Goal: Transaction & Acquisition: Book appointment/travel/reservation

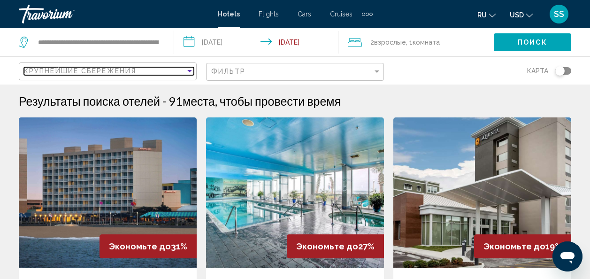
click at [161, 73] on div "Крупнейшие сбережения" at bounding box center [105, 71] width 162 height 8
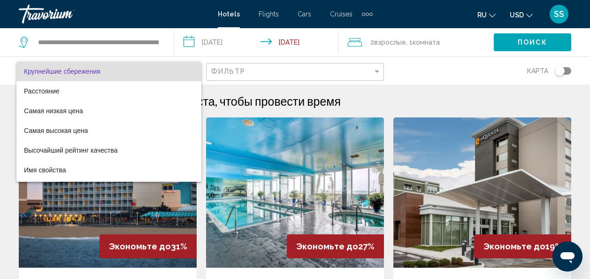
click at [282, 171] on div at bounding box center [295, 139] width 590 height 279
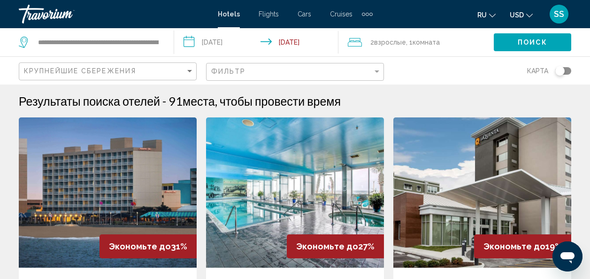
click at [162, 44] on div "**********" at bounding box center [92, 42] width 146 height 28
click at [162, 40] on div "**********" at bounding box center [92, 42] width 146 height 28
click at [162, 43] on div "**********" at bounding box center [92, 42] width 146 height 28
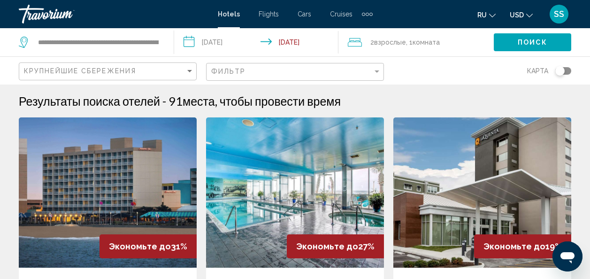
click at [162, 42] on div "**********" at bounding box center [92, 42] width 146 height 28
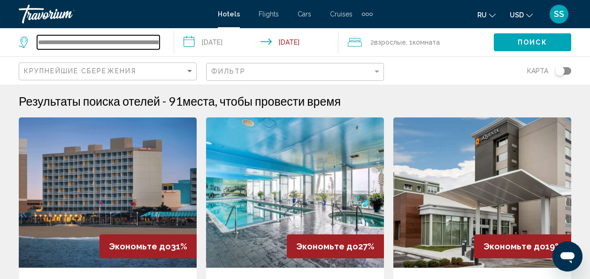
click at [158, 42] on input "**********" at bounding box center [98, 42] width 123 height 14
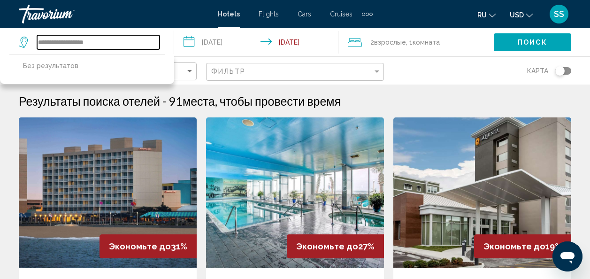
click at [51, 45] on input "**********" at bounding box center [98, 42] width 123 height 14
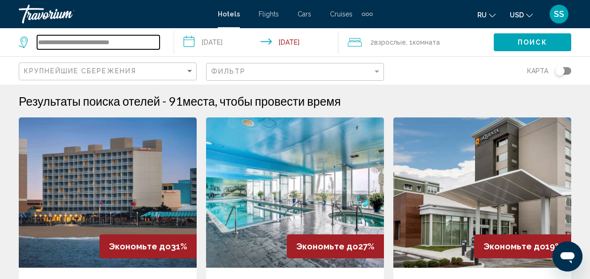
type input "**********"
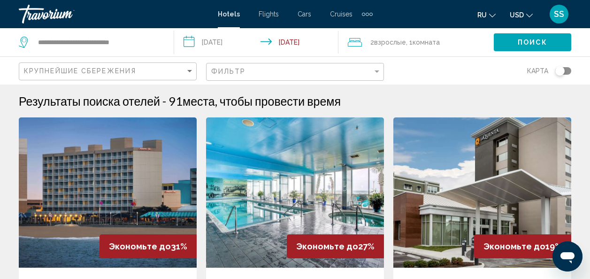
click at [401, 43] on span "Взрослые" at bounding box center [390, 43] width 32 height 8
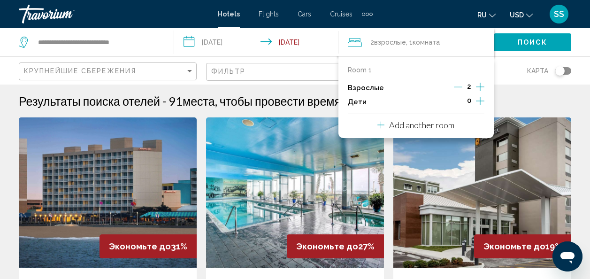
click at [481, 86] on icon "Increment adults" at bounding box center [480, 86] width 8 height 11
click at [482, 102] on icon "Increment children" at bounding box center [480, 100] width 8 height 11
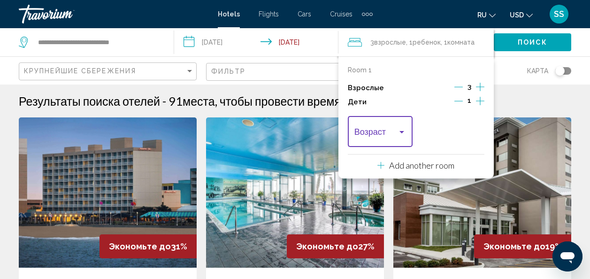
click at [403, 132] on div "Travelers: 3 adults, 1 child" at bounding box center [402, 132] width 5 height 2
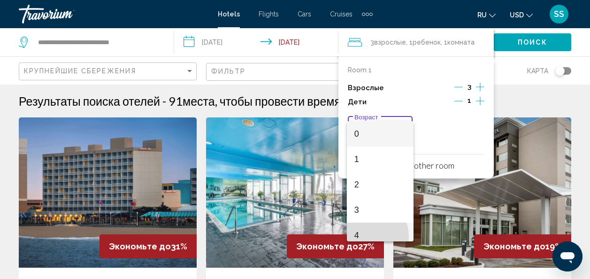
click at [358, 237] on span "4" at bounding box center [381, 235] width 52 height 25
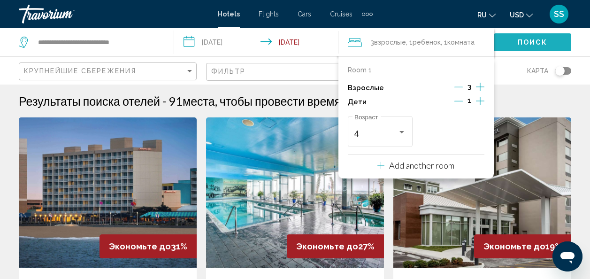
click at [530, 45] on span "Поиск" at bounding box center [533, 43] width 30 height 8
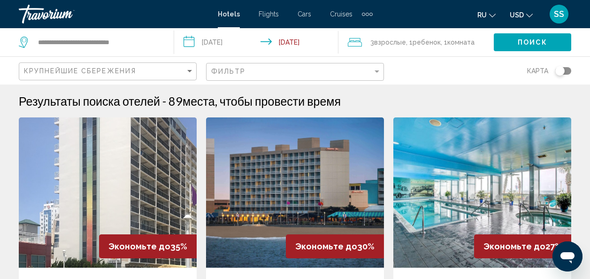
click at [520, 39] on span "Поиск" at bounding box center [533, 43] width 30 height 8
click at [24, 41] on icon "Search widget" at bounding box center [24, 42] width 11 height 11
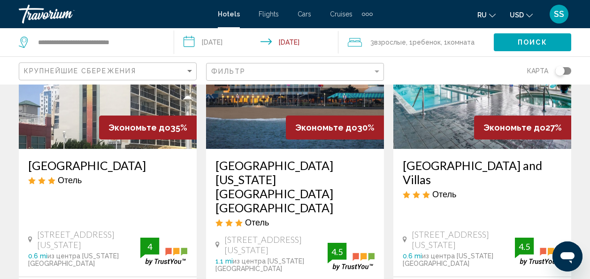
scroll to position [141, 0]
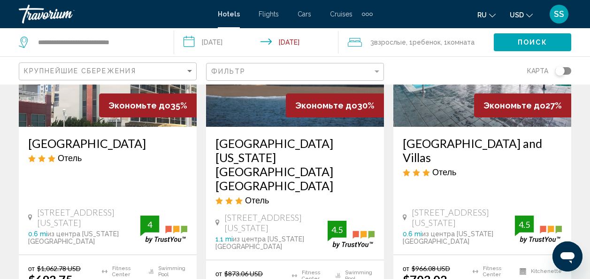
click at [541, 39] on span "Поиск" at bounding box center [533, 43] width 30 height 8
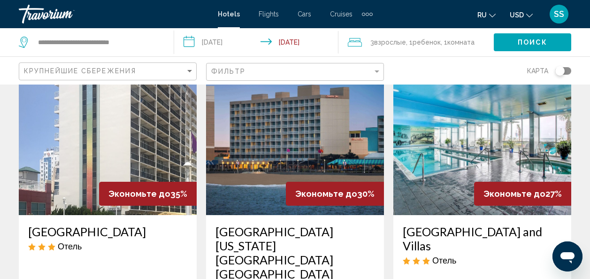
scroll to position [0, 0]
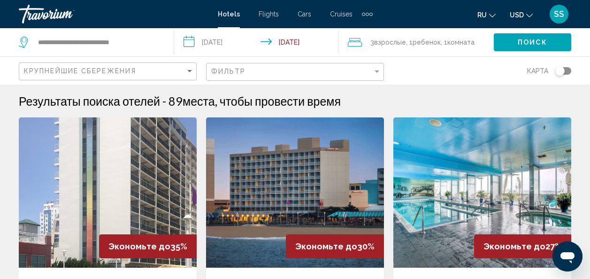
click at [289, 40] on input "**********" at bounding box center [258, 43] width 169 height 31
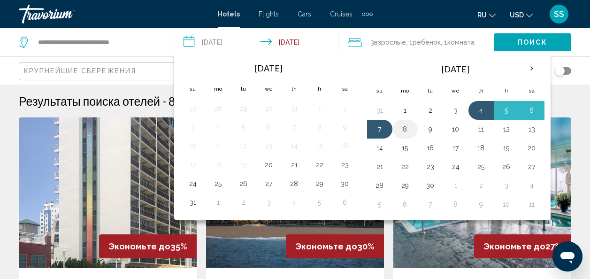
click at [403, 129] on button "8" at bounding box center [405, 129] width 15 height 13
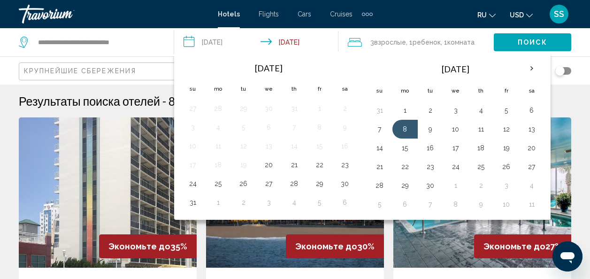
click at [520, 42] on span "Поиск" at bounding box center [533, 43] width 30 height 8
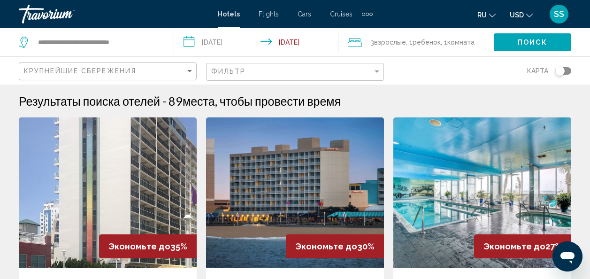
click at [313, 43] on input "**********" at bounding box center [258, 43] width 169 height 31
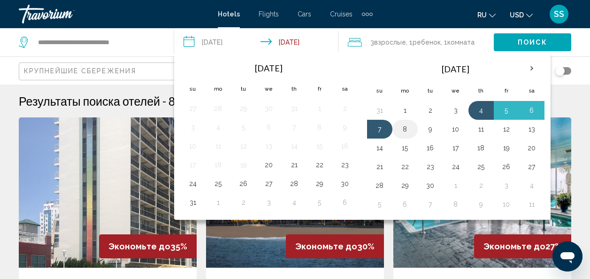
click at [401, 129] on button "8" at bounding box center [405, 129] width 15 height 13
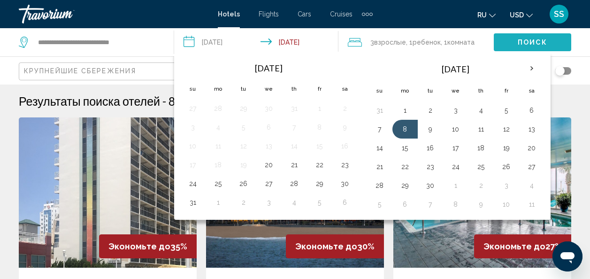
click at [510, 39] on button "Поиск" at bounding box center [532, 41] width 77 height 17
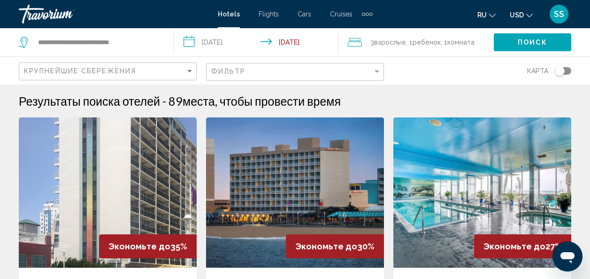
click at [284, 40] on input "**********" at bounding box center [258, 43] width 169 height 31
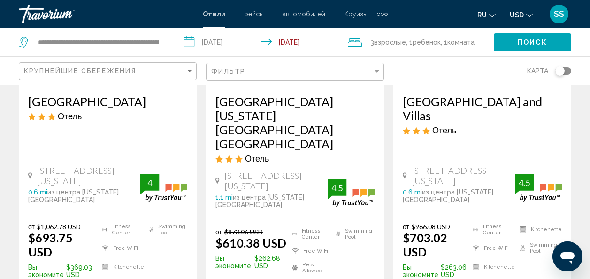
scroll to position [203, 0]
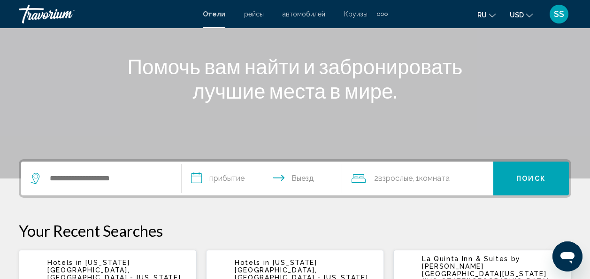
scroll to position [141, 0]
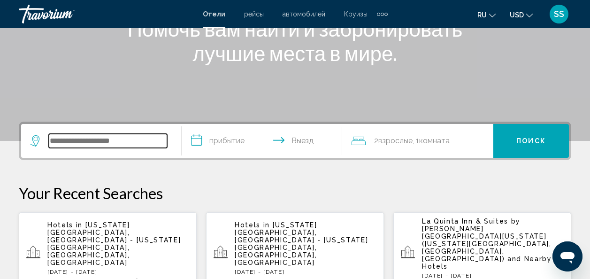
click at [95, 141] on input "Search widget" at bounding box center [108, 141] width 118 height 14
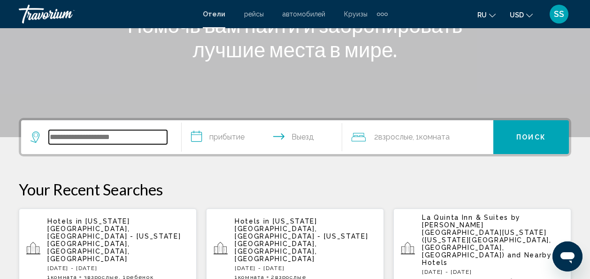
scroll to position [232, 0]
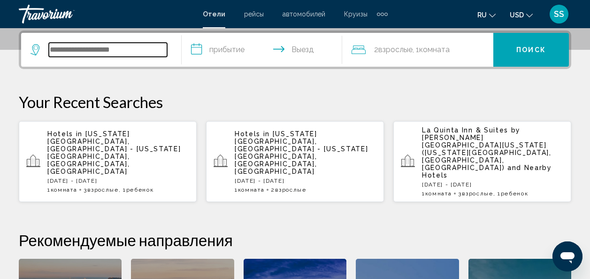
click at [128, 49] on input "Search widget" at bounding box center [108, 50] width 118 height 14
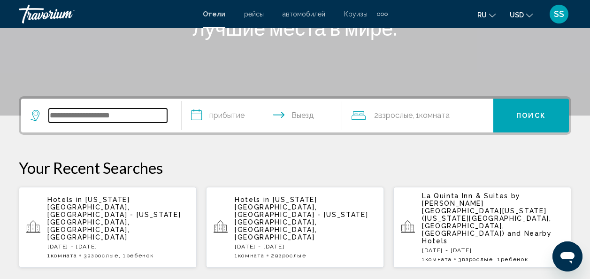
scroll to position [138, 0]
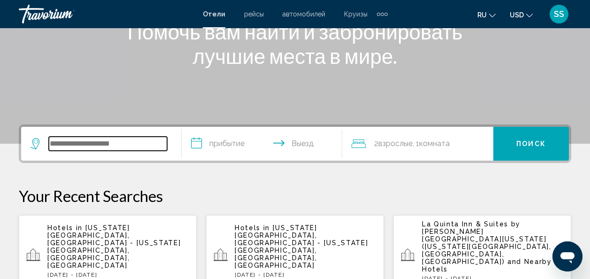
click at [116, 139] on input "Search widget" at bounding box center [108, 144] width 118 height 14
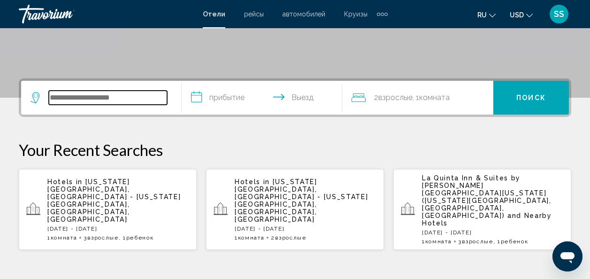
scroll to position [232, 0]
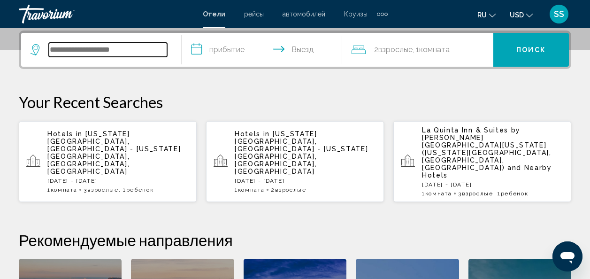
click at [99, 48] on input "Search widget" at bounding box center [108, 50] width 118 height 14
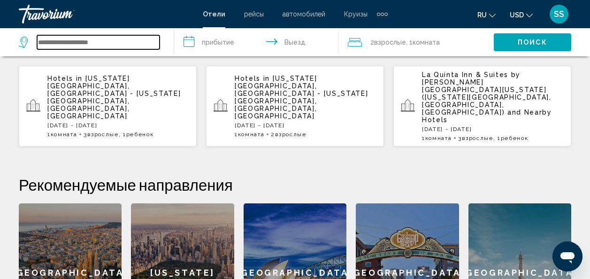
scroll to position [271, 0]
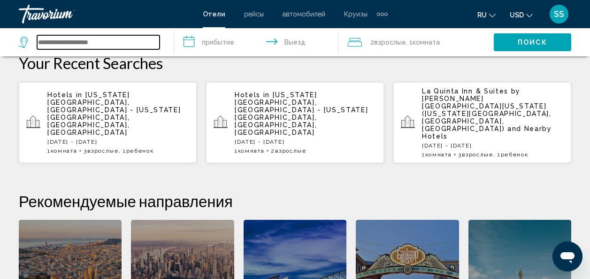
click at [122, 44] on input "Search widget" at bounding box center [98, 42] width 123 height 14
click at [122, 43] on input "Search widget" at bounding box center [98, 42] width 123 height 14
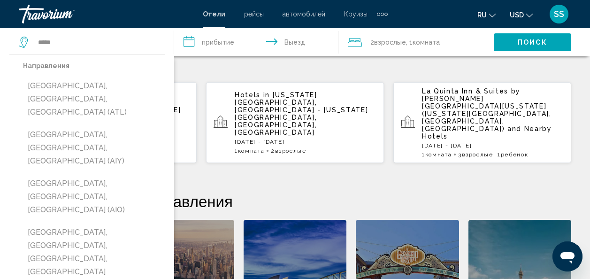
click at [94, 126] on button "[GEOGRAPHIC_DATA], [GEOGRAPHIC_DATA], [GEOGRAPHIC_DATA] (AIY)" at bounding box center [94, 148] width 142 height 44
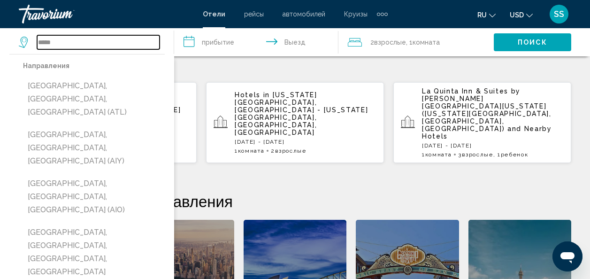
type input "**********"
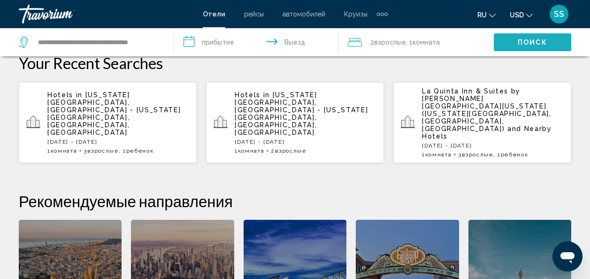
click at [515, 44] on button "Поиск" at bounding box center [532, 41] width 77 height 17
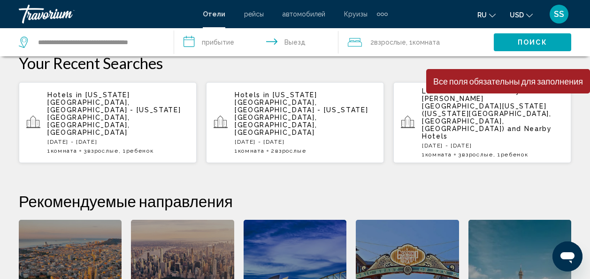
click at [228, 40] on input "**********" at bounding box center [258, 43] width 169 height 31
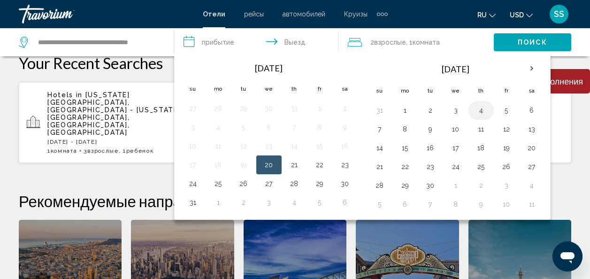
click at [480, 113] on button "4" at bounding box center [481, 110] width 15 height 13
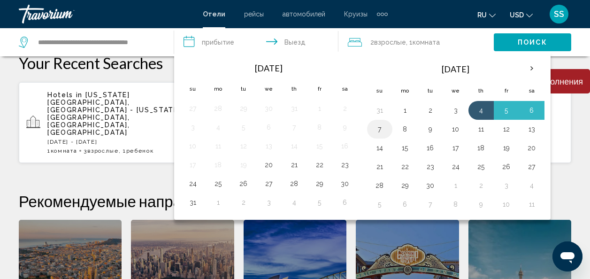
click at [380, 130] on button "7" at bounding box center [379, 129] width 15 height 13
type input "**********"
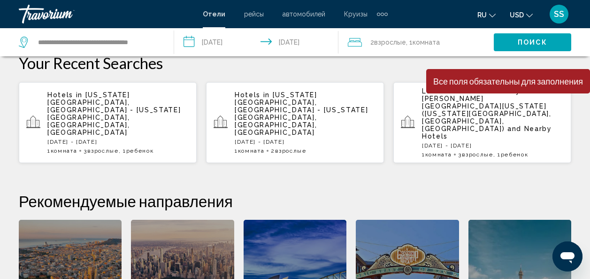
click at [515, 41] on button "Поиск" at bounding box center [532, 41] width 77 height 17
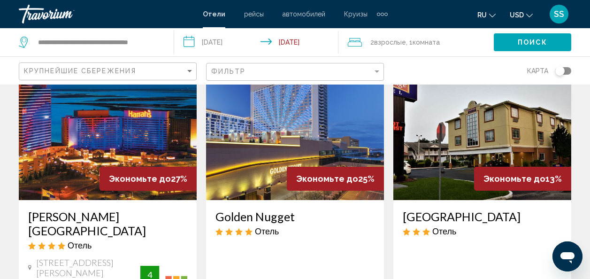
scroll to position [47, 0]
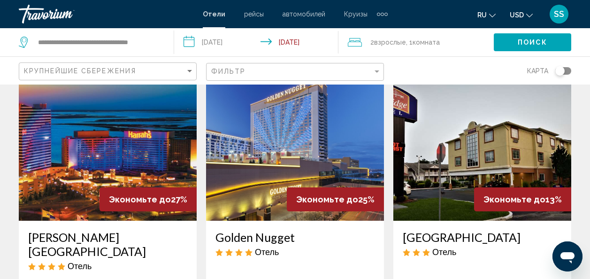
click at [470, 43] on div "2 Взрослый Взрослые , 1 Комната номера" at bounding box center [421, 42] width 146 height 13
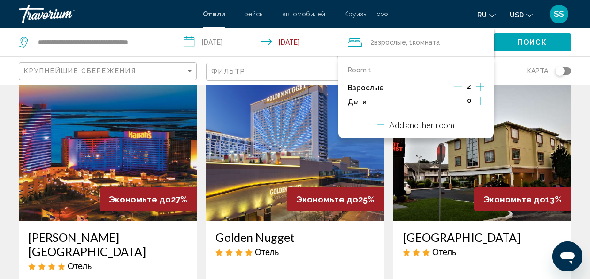
click at [478, 84] on icon "Increment adults" at bounding box center [480, 86] width 8 height 11
click at [479, 101] on icon "Increment children" at bounding box center [480, 100] width 8 height 11
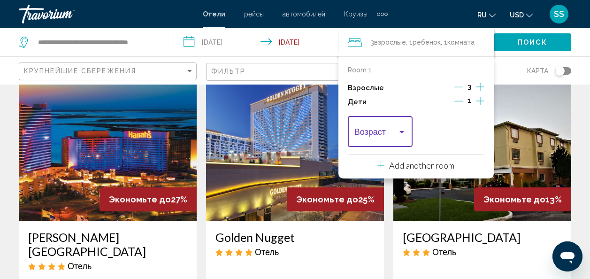
click at [399, 129] on div "Travelers: 3 adults, 1 child" at bounding box center [402, 132] width 8 height 8
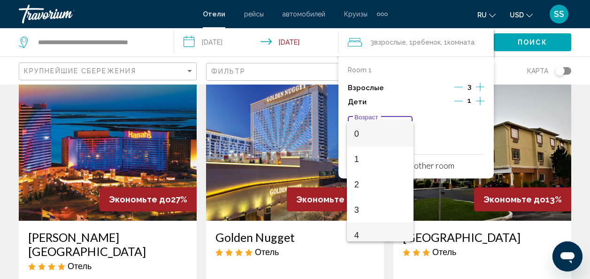
click at [357, 231] on span "4" at bounding box center [381, 235] width 52 height 25
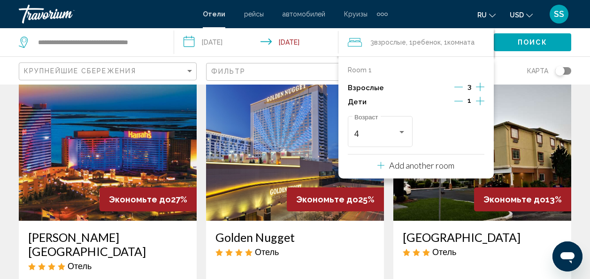
click at [534, 37] on button "Поиск" at bounding box center [532, 41] width 77 height 17
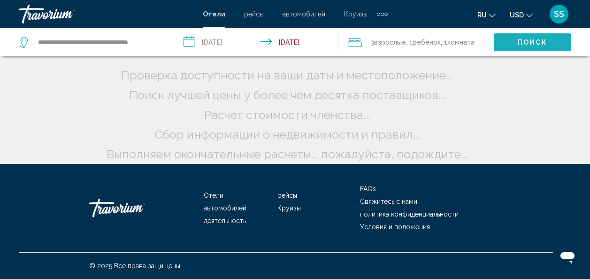
scroll to position [30, 0]
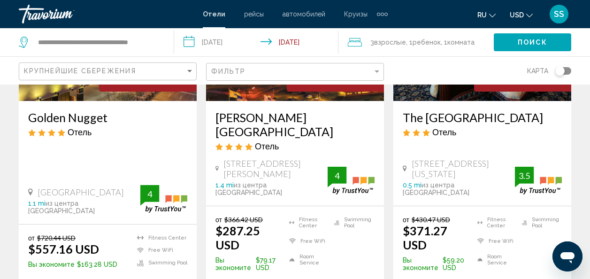
scroll to position [188, 0]
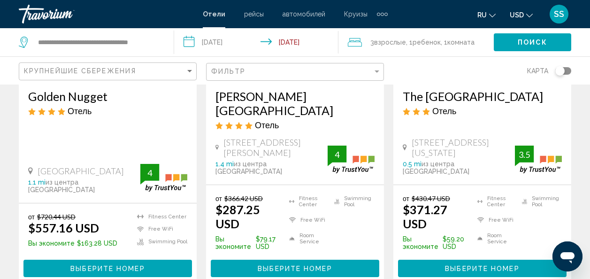
click at [441, 44] on span ", 1 Комната номера" at bounding box center [458, 42] width 34 height 13
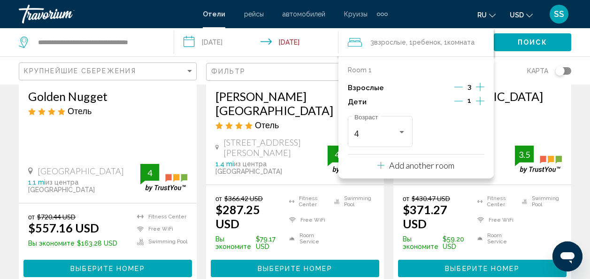
click at [461, 85] on icon "Decrement adults" at bounding box center [459, 87] width 8 height 8
click at [462, 101] on icon "Decrement children" at bounding box center [459, 101] width 8 height 0
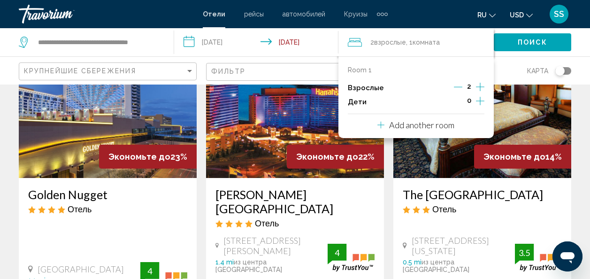
scroll to position [47, 0]
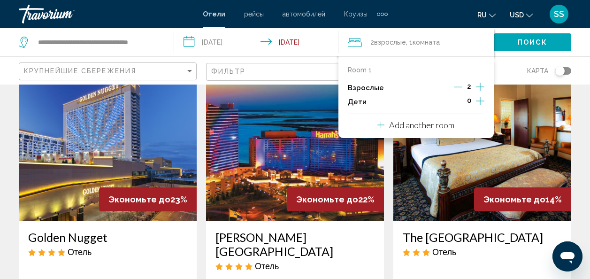
click at [355, 181] on img "Main content" at bounding box center [295, 145] width 178 height 150
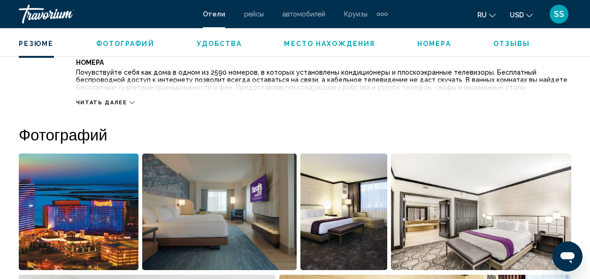
scroll to position [534, 0]
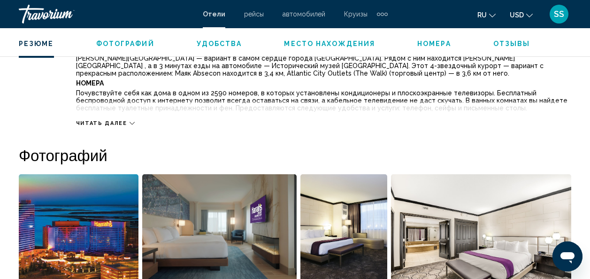
click at [127, 122] on div "Читать далее" at bounding box center [105, 123] width 59 height 6
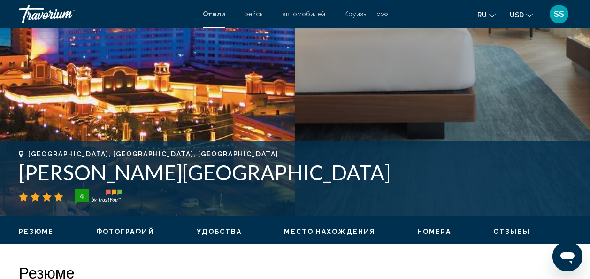
scroll to position [253, 0]
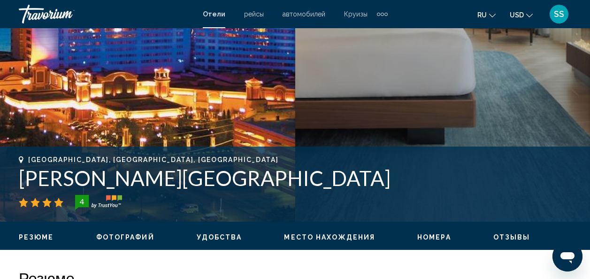
click at [418, 238] on span "Номера" at bounding box center [435, 237] width 34 height 8
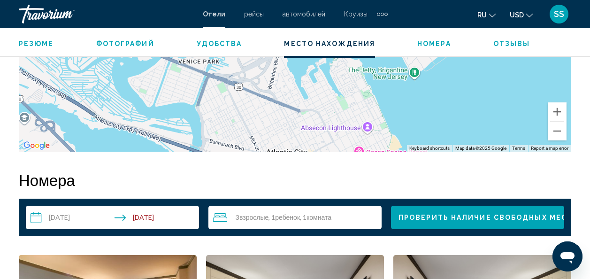
scroll to position [1456, 0]
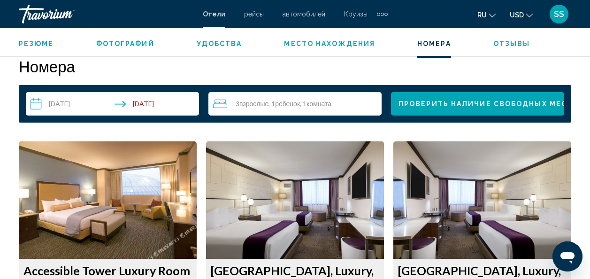
click at [337, 99] on div "3 Взрослый Взрослые , 1 Ребенок Дети , 1 Комната номера" at bounding box center [297, 103] width 169 height 11
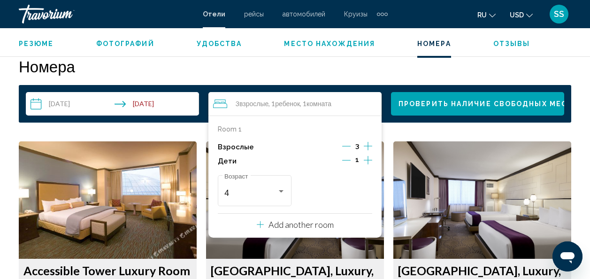
click at [351, 161] on icon "Decrement children" at bounding box center [346, 160] width 8 height 8
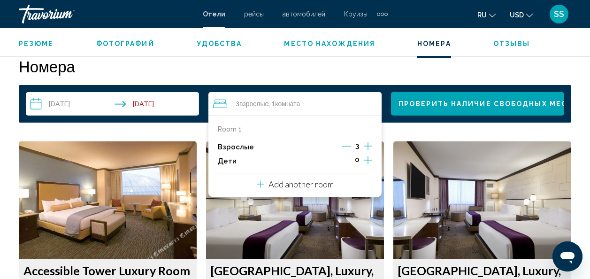
click at [348, 146] on icon "Decrement adults" at bounding box center [346, 146] width 8 height 0
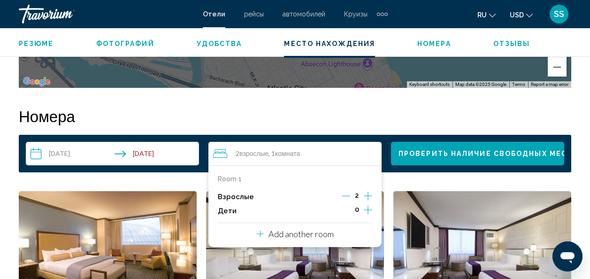
scroll to position [1409, 0]
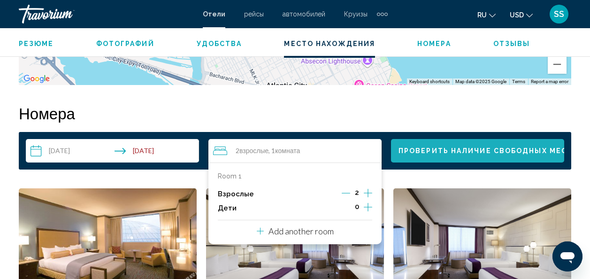
click at [456, 152] on span "Проверить наличие свободных мест" at bounding box center [486, 151] width 174 height 8
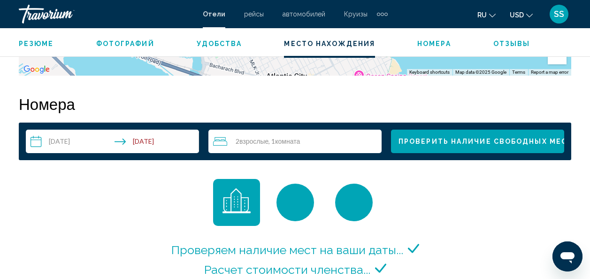
scroll to position [1409, 0]
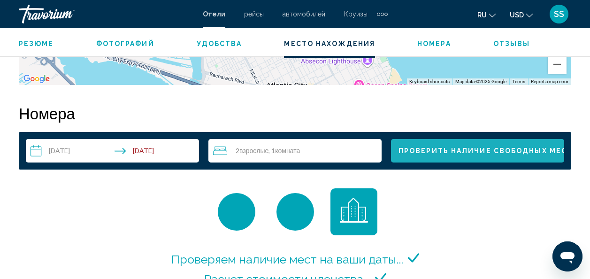
click at [436, 150] on span "Проверить наличие свободных мест" at bounding box center [486, 151] width 174 height 8
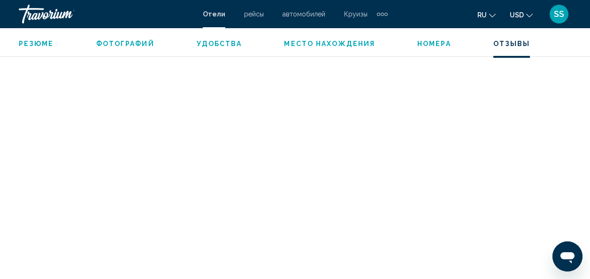
scroll to position [1785, 0]
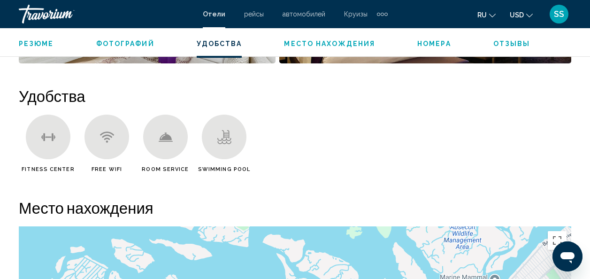
scroll to position [1080, 0]
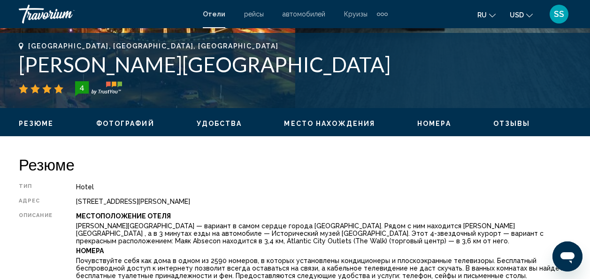
scroll to position [329, 0]
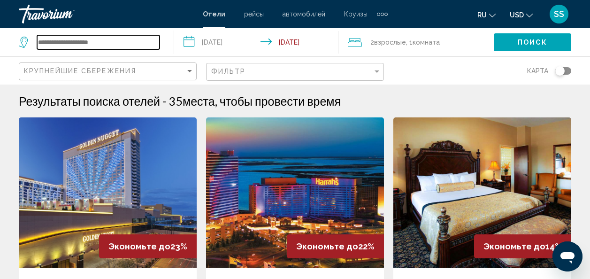
click at [139, 44] on input "Search widget" at bounding box center [98, 42] width 123 height 14
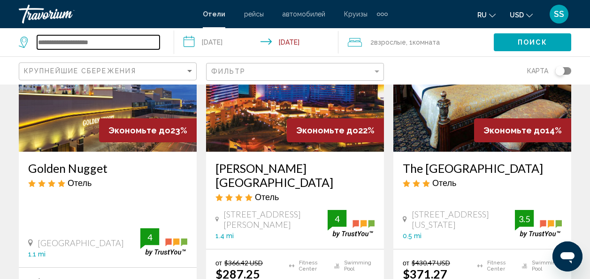
scroll to position [141, 0]
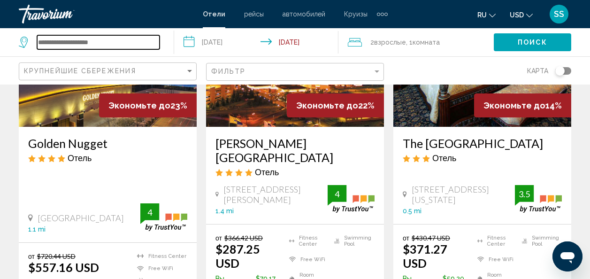
click at [91, 42] on input "Search widget" at bounding box center [98, 42] width 123 height 14
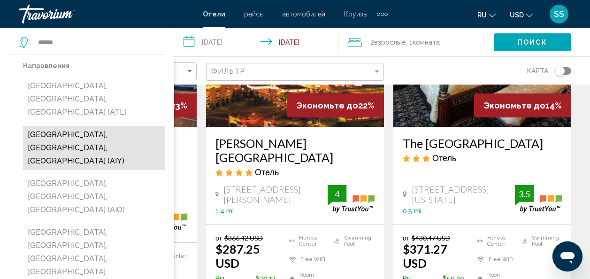
click at [86, 126] on button "[GEOGRAPHIC_DATA], [GEOGRAPHIC_DATA], [GEOGRAPHIC_DATA] (AIY)" at bounding box center [94, 148] width 142 height 44
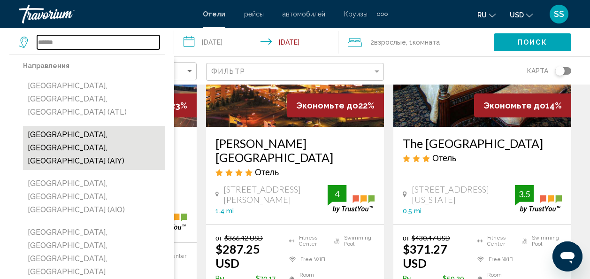
type input "**********"
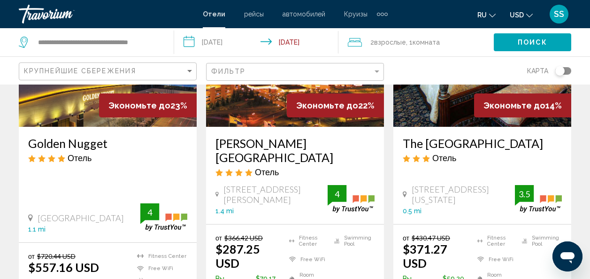
click at [537, 42] on span "Поиск" at bounding box center [533, 43] width 30 height 8
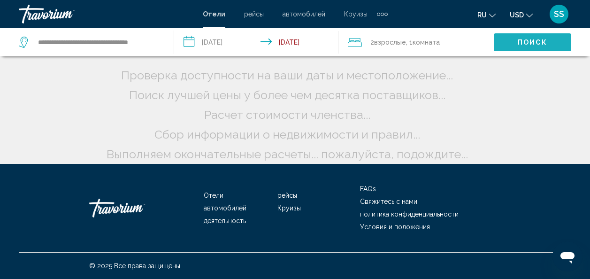
scroll to position [30, 0]
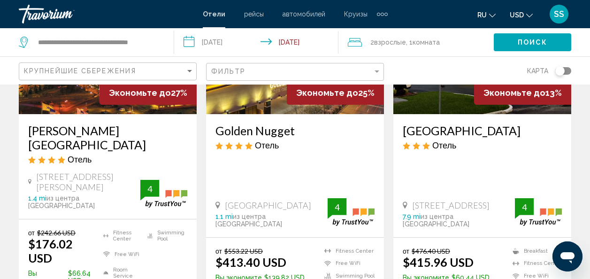
scroll to position [188, 0]
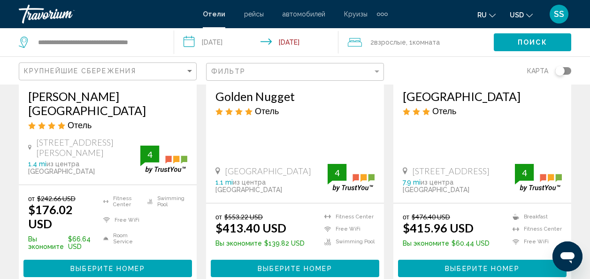
click at [97, 265] on span "Выберите номер" at bounding box center [107, 269] width 74 height 8
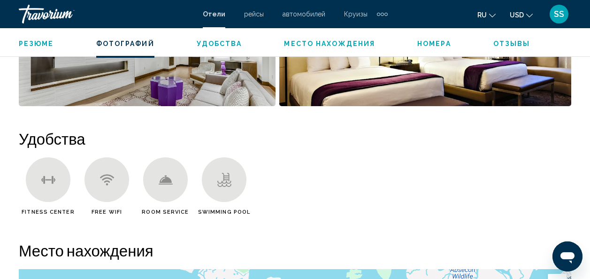
scroll to position [722, 0]
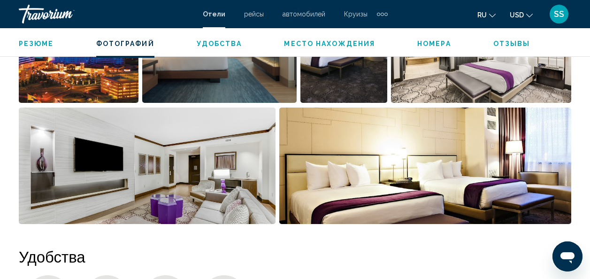
click at [425, 44] on span "Номера" at bounding box center [435, 44] width 34 height 8
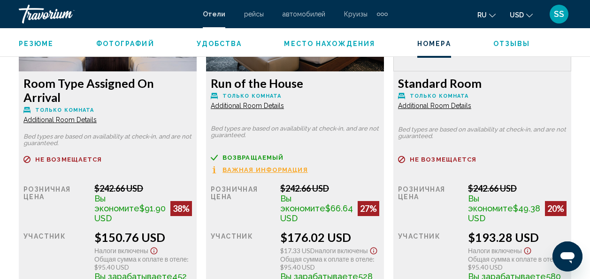
scroll to position [1494, 0]
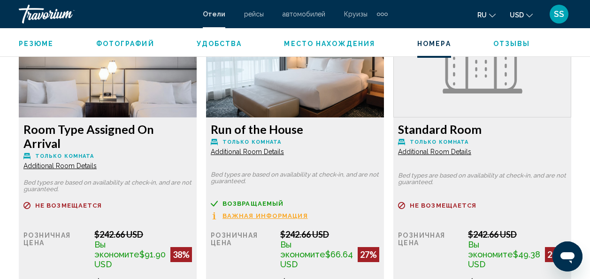
click at [62, 162] on span "Additional Room Details" at bounding box center [59, 166] width 73 height 8
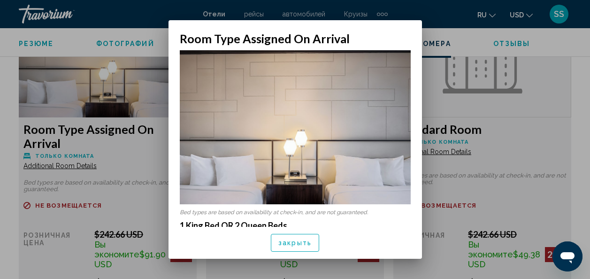
scroll to position [0, 0]
click at [323, 189] on img at bounding box center [295, 127] width 231 height 154
click at [515, 132] on div at bounding box center [295, 139] width 590 height 279
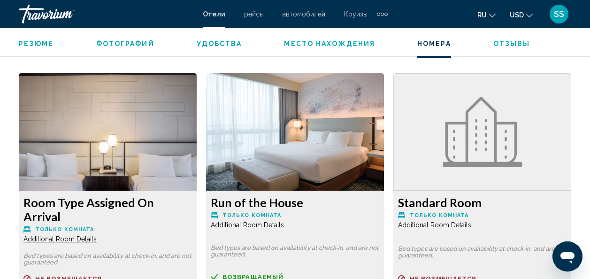
scroll to position [1400, 0]
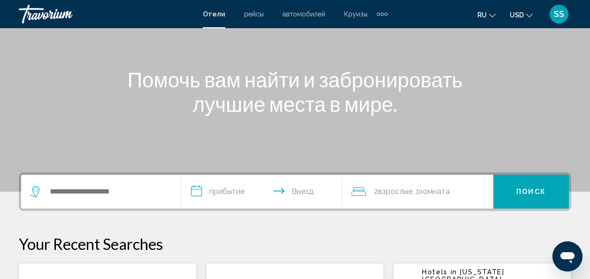
scroll to position [94, 0]
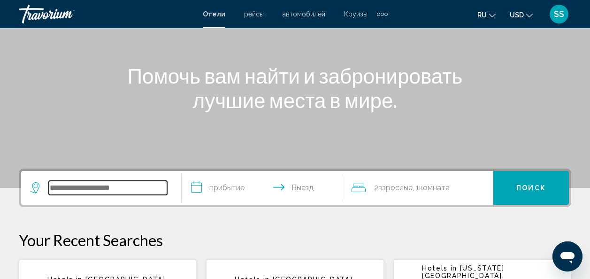
click at [132, 186] on input "Search widget" at bounding box center [108, 188] width 118 height 14
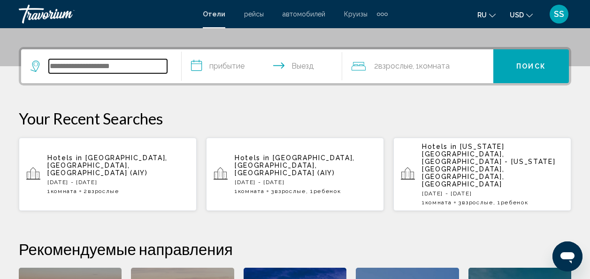
scroll to position [232, 0]
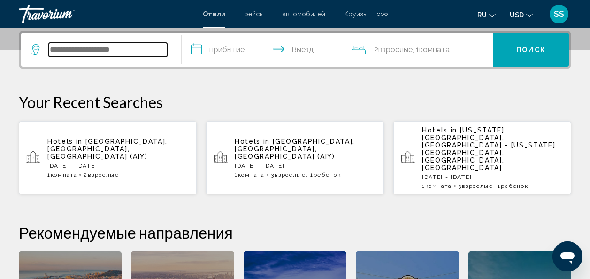
click at [142, 52] on input "Search widget" at bounding box center [108, 50] width 118 height 14
click at [278, 139] on span "[GEOGRAPHIC_DATA], [GEOGRAPHIC_DATA], [GEOGRAPHIC_DATA] (AIY)" at bounding box center [295, 149] width 120 height 23
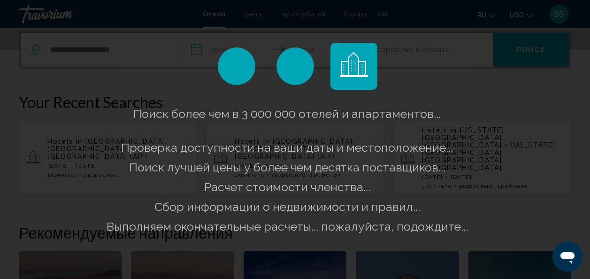
click at [466, 87] on div "Поиск более чем в 3 000 000 отелей и апартаментов..." at bounding box center [295, 139] width 590 height 279
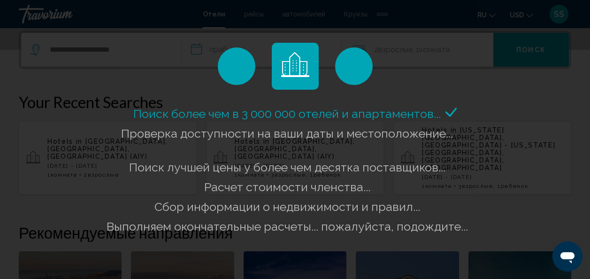
click at [478, 49] on div "Поиск более чем в 3 000 000 отелей и апартаментов..." at bounding box center [295, 139] width 590 height 279
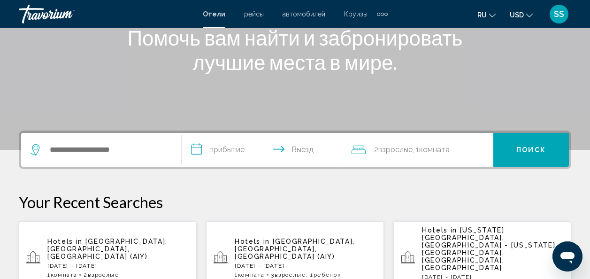
scroll to position [141, 0]
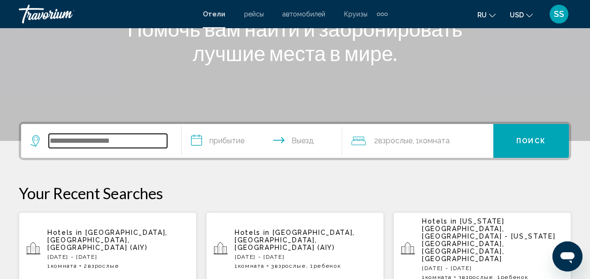
click at [129, 139] on input "Search widget" at bounding box center [108, 141] width 118 height 14
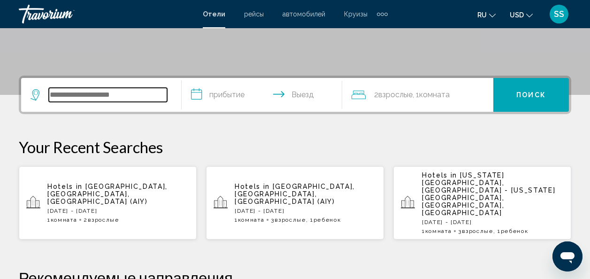
scroll to position [232, 0]
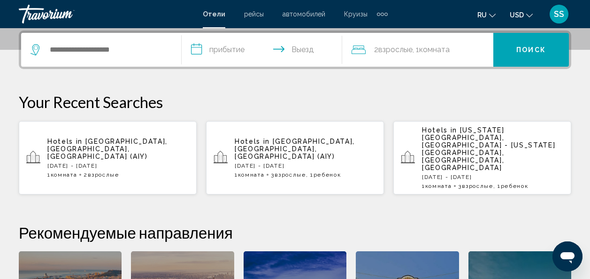
click at [104, 162] on p "[DATE] - [DATE]" at bounding box center [118, 165] width 142 height 7
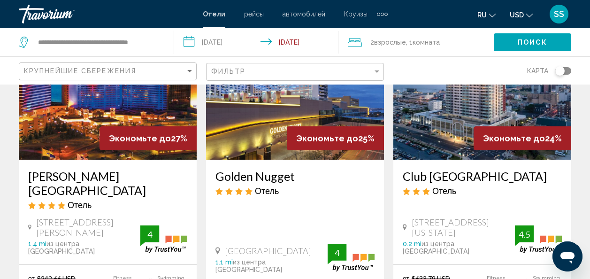
scroll to position [94, 0]
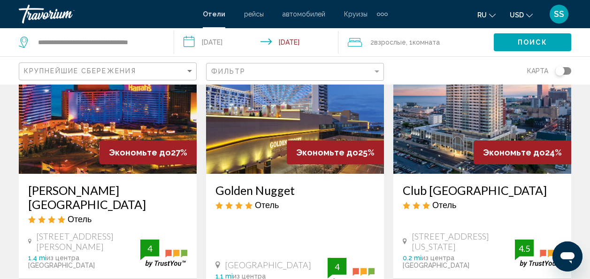
click at [78, 135] on img "Main content" at bounding box center [108, 98] width 178 height 150
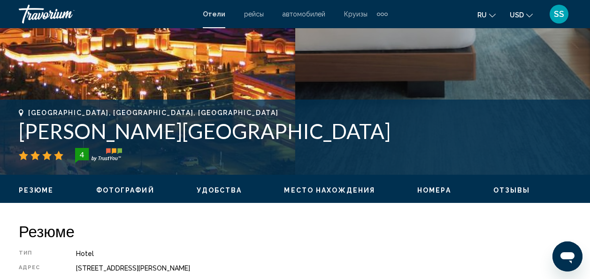
scroll to position [347, 0]
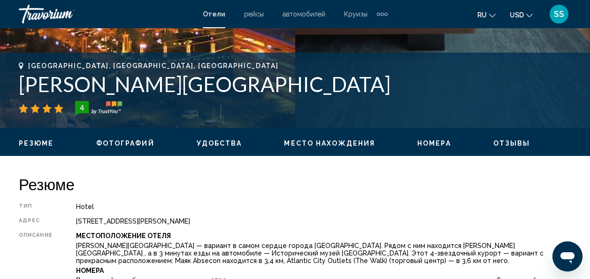
click at [300, 140] on span "Место нахождения" at bounding box center [329, 143] width 91 height 8
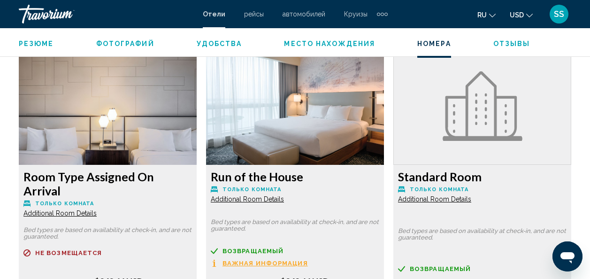
scroll to position [1494, 0]
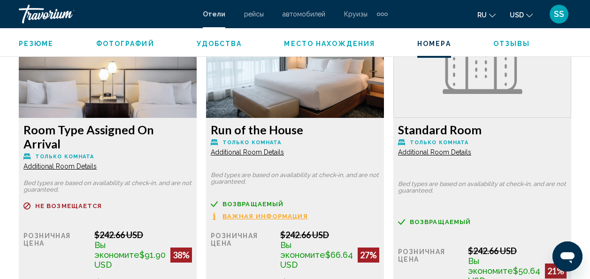
click at [97, 162] on span "Additional Room Details" at bounding box center [59, 166] width 73 height 8
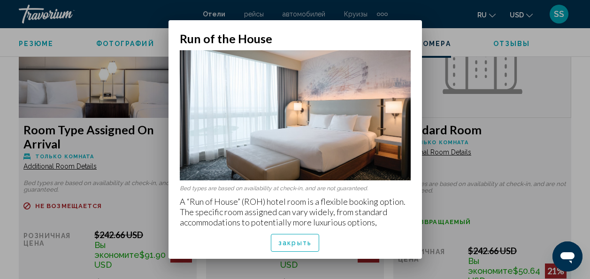
scroll to position [17, 0]
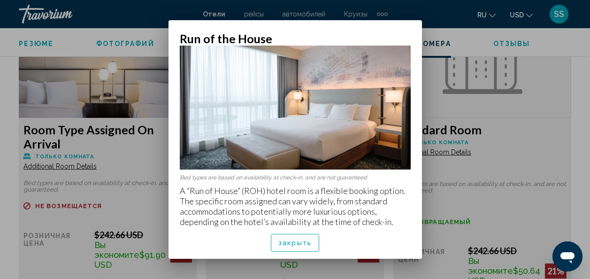
click at [522, 156] on div at bounding box center [295, 139] width 590 height 279
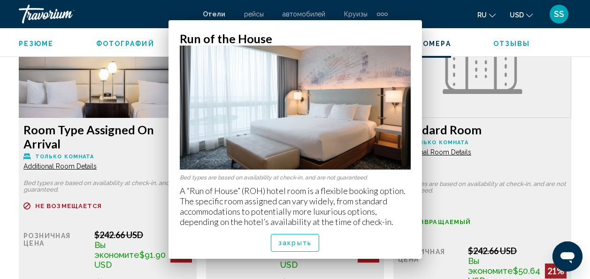
scroll to position [1494, 0]
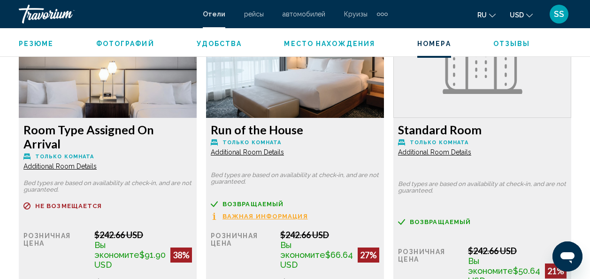
click at [494, 16] on icon "Change language" at bounding box center [492, 15] width 7 height 7
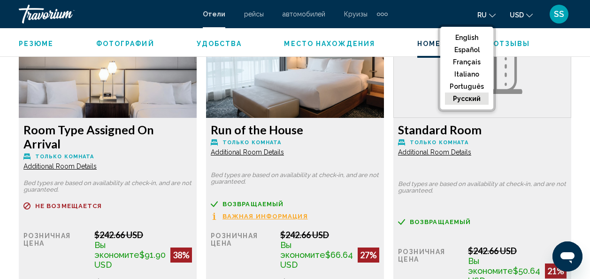
click at [469, 100] on button "русский" at bounding box center [467, 99] width 44 height 12
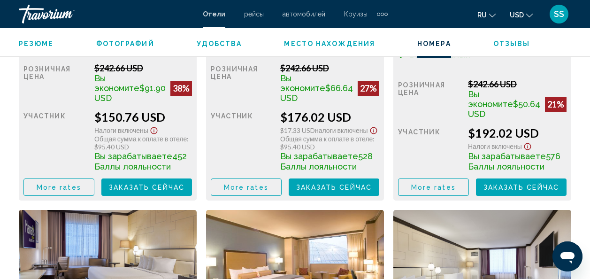
scroll to position [1588, 0]
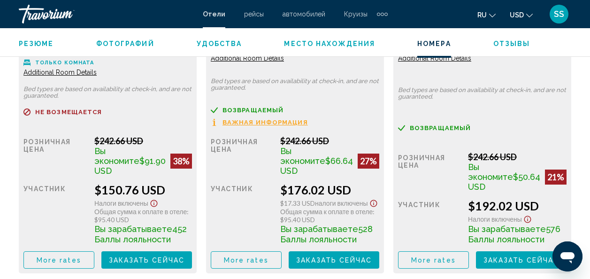
click at [257, 119] on span "Важная информация" at bounding box center [265, 122] width 85 height 6
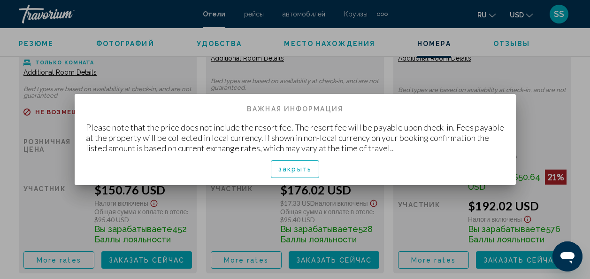
scroll to position [0, 0]
click at [290, 170] on span "закрыть" at bounding box center [295, 170] width 33 height 8
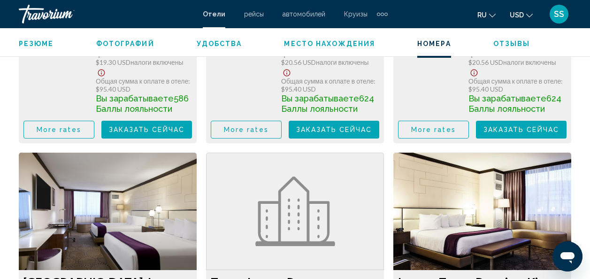
scroll to position [1964, 0]
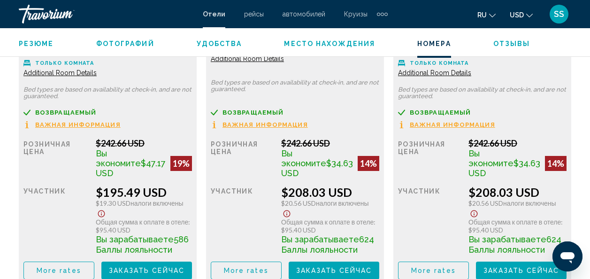
click at [212, 45] on span "Удобства" at bounding box center [220, 44] width 46 height 8
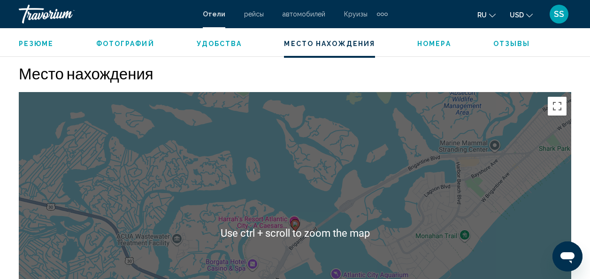
scroll to position [1007, 0]
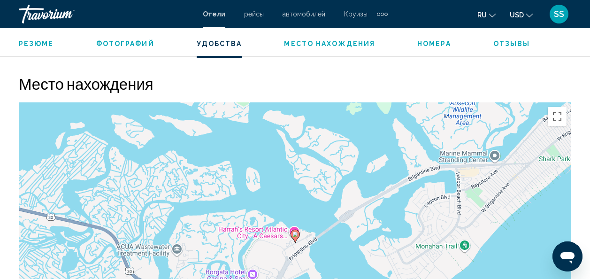
click at [329, 44] on span "Место нахождения" at bounding box center [329, 44] width 91 height 8
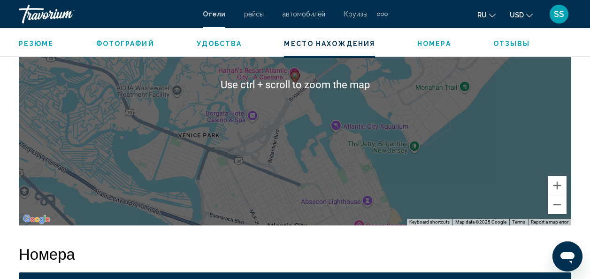
scroll to position [1213, 0]
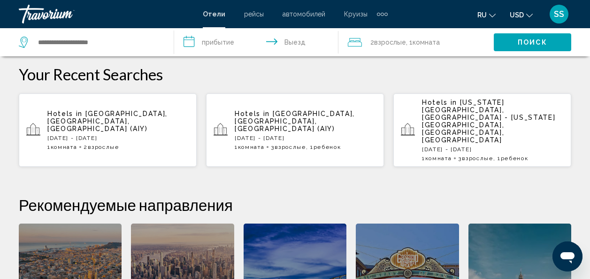
scroll to position [282, 0]
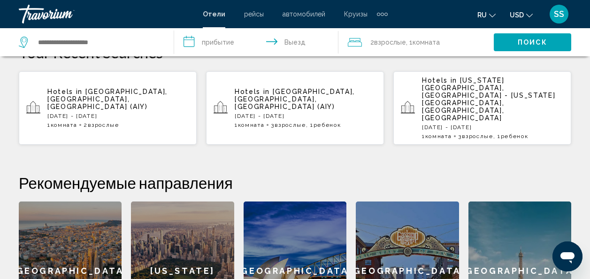
click at [107, 113] on p "[DATE] - [DATE]" at bounding box center [118, 116] width 142 height 7
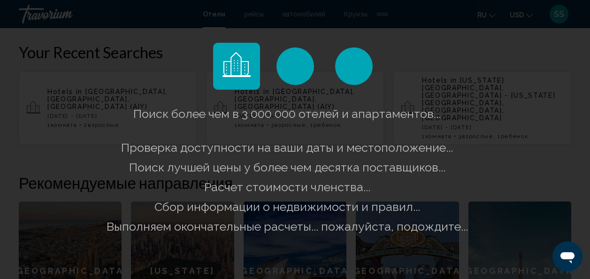
scroll to position [235, 0]
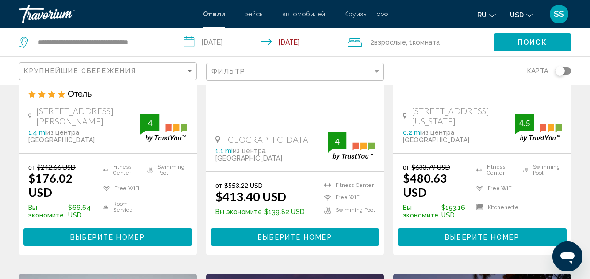
scroll to position [235, 0]
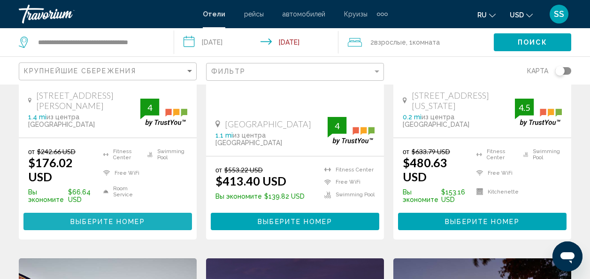
click at [104, 218] on span "Выберите номер" at bounding box center [107, 222] width 74 height 8
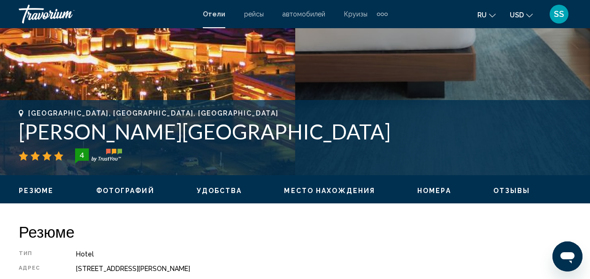
scroll to position [300, 0]
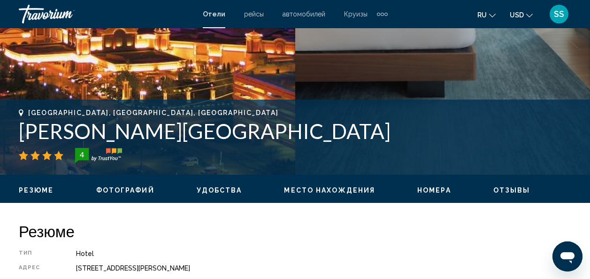
click at [32, 188] on span "Резюме" at bounding box center [36, 190] width 35 height 8
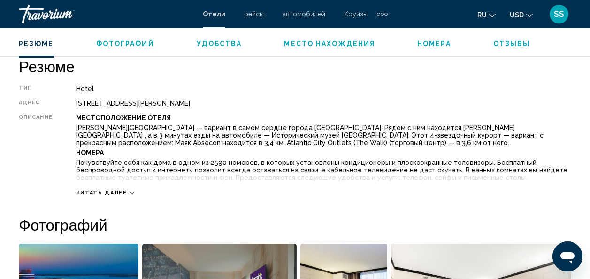
scroll to position [512, 0]
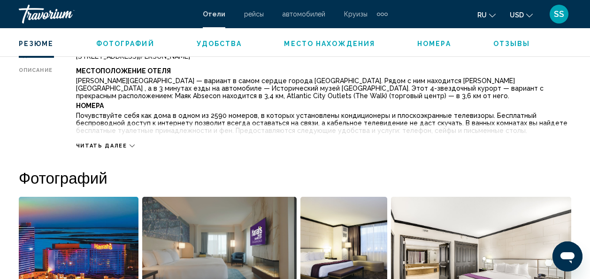
click at [122, 146] on span "Читать далее" at bounding box center [101, 146] width 51 height 6
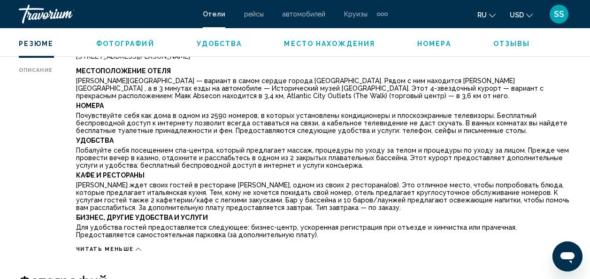
scroll to position [559, 0]
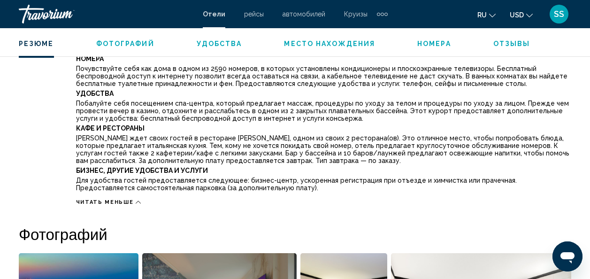
click at [131, 43] on span "Фотографий" at bounding box center [125, 44] width 58 height 8
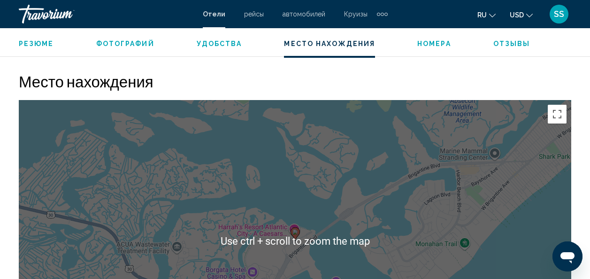
scroll to position [1103, 0]
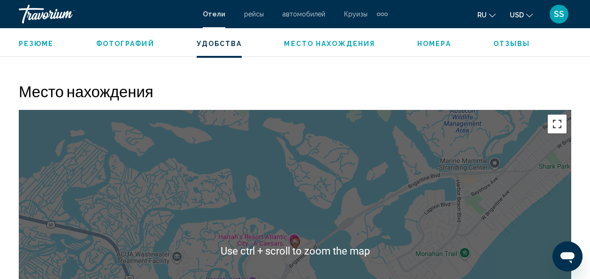
click at [558, 129] on button "Toggle fullscreen view" at bounding box center [557, 124] width 19 height 19
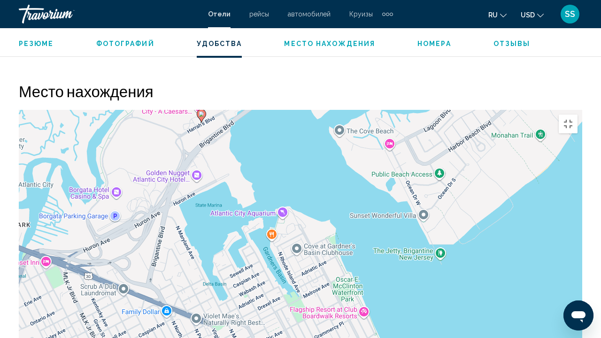
drag, startPoint x: 342, startPoint y: 234, endPoint x: 242, endPoint y: 106, distance: 162.3
click at [242, 110] on div "To activate drag with keyboard, press Alt + Enter. Once in keyboard drag state,…" at bounding box center [301, 251] width 564 height 282
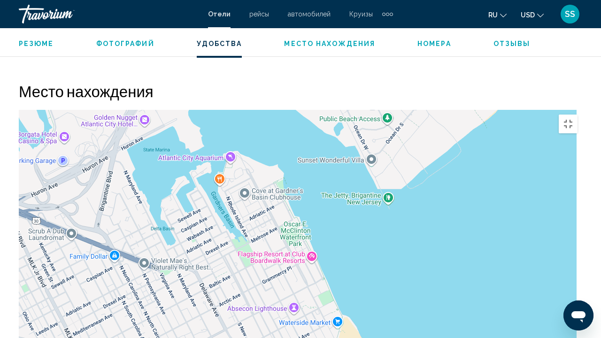
drag, startPoint x: 232, startPoint y: 194, endPoint x: 177, endPoint y: 144, distance: 75.2
click at [178, 146] on div "To activate drag with keyboard, press Alt + Enter. Once in keyboard drag state,…" at bounding box center [301, 251] width 564 height 282
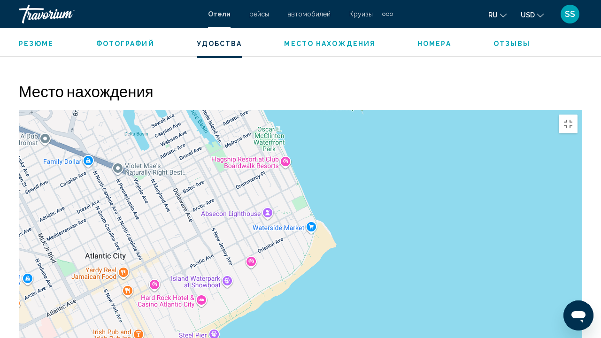
drag, startPoint x: 258, startPoint y: 232, endPoint x: 252, endPoint y: 140, distance: 91.3
click at [252, 140] on div "To activate drag with keyboard, press Alt + Enter. Once in keyboard drag state,…" at bounding box center [301, 251] width 564 height 282
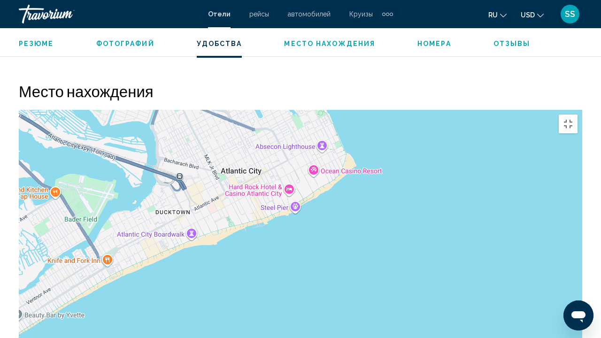
drag, startPoint x: 224, startPoint y: 162, endPoint x: 300, endPoint y: 98, distance: 98.3
click at [300, 110] on div "To activate drag with keyboard, press Alt + Enter. Once in keyboard drag state,…" at bounding box center [301, 251] width 564 height 282
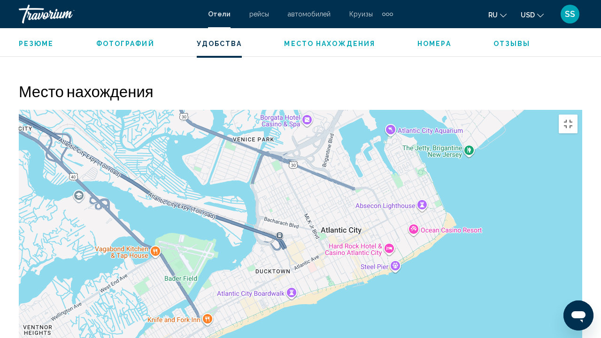
drag, startPoint x: 219, startPoint y: 128, endPoint x: 307, endPoint y: 206, distance: 117.7
click at [307, 206] on div "To activate drag with keyboard, press Alt + Enter. Once in keyboard drag state,…" at bounding box center [301, 251] width 564 height 282
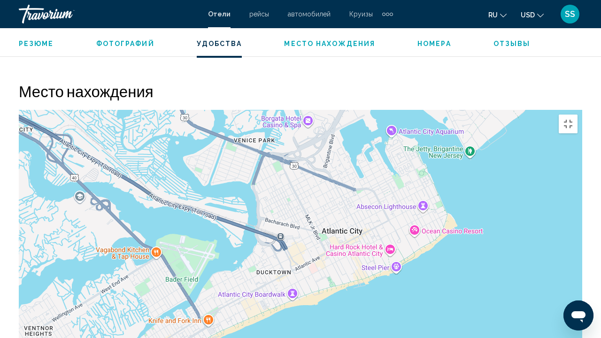
drag, startPoint x: 256, startPoint y: 108, endPoint x: 304, endPoint y: 204, distance: 107.1
click at [304, 204] on div "To activate drag with keyboard, press Alt + Enter. Once in keyboard drag state,…" at bounding box center [301, 251] width 564 height 282
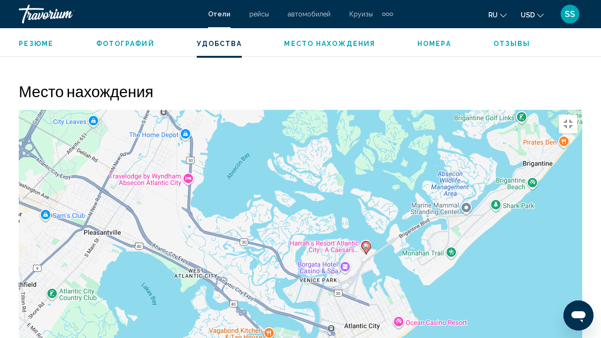
drag, startPoint x: 347, startPoint y: 198, endPoint x: 270, endPoint y: 106, distance: 120.3
click at [280, 116] on div "To activate drag with keyboard, press Alt + Enter. Once in keyboard drag state,…" at bounding box center [301, 251] width 564 height 282
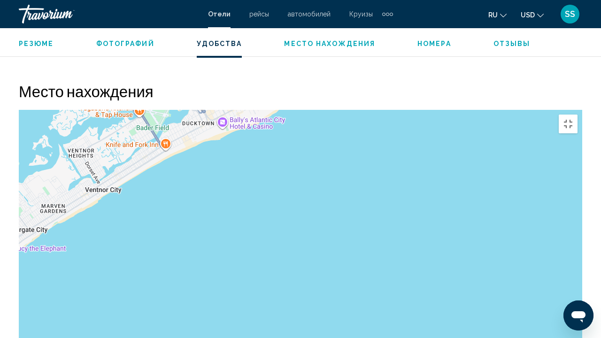
drag, startPoint x: 277, startPoint y: 195, endPoint x: 315, endPoint y: 201, distance: 38.0
click at [314, 200] on div "To activate drag with keyboard, press Alt + Enter. Once in keyboard drag state,…" at bounding box center [301, 251] width 564 height 282
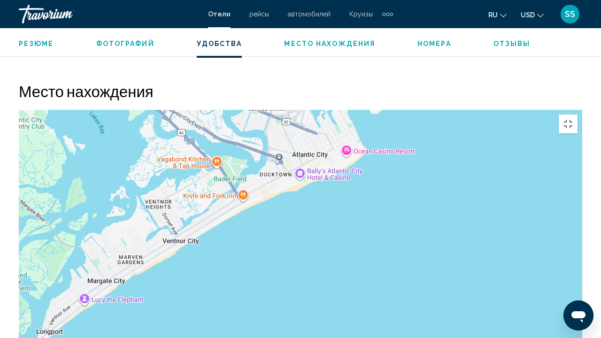
drag, startPoint x: 265, startPoint y: 178, endPoint x: 300, endPoint y: 206, distance: 44.8
click at [300, 206] on div "To activate drag with keyboard, press Alt + Enter. Once in keyboard drag state,…" at bounding box center [301, 251] width 564 height 282
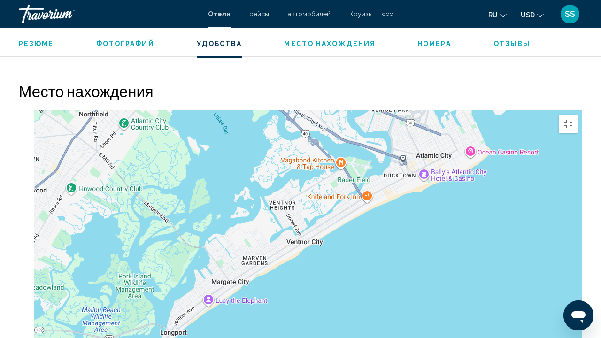
drag, startPoint x: 280, startPoint y: 198, endPoint x: 389, endPoint y: 205, distance: 109.2
click at [410, 193] on div "To activate drag with keyboard, press Alt + Enter. Once in keyboard drag state,…" at bounding box center [301, 251] width 564 height 282
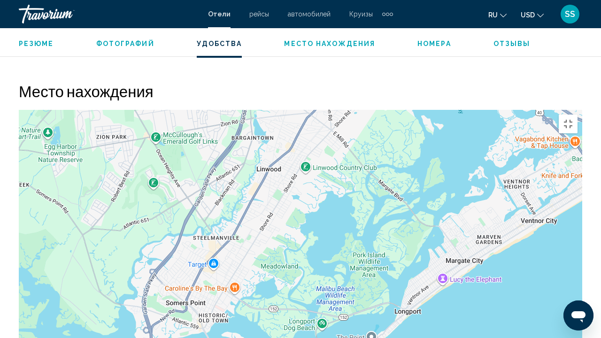
drag, startPoint x: 367, startPoint y: 238, endPoint x: 426, endPoint y: 242, distance: 58.9
click at [426, 242] on div "To activate drag with keyboard, press Alt + Enter. Once in keyboard drag state,…" at bounding box center [301, 251] width 564 height 282
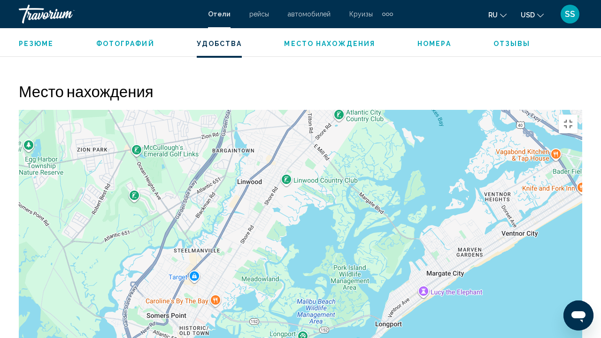
drag, startPoint x: 419, startPoint y: 226, endPoint x: 367, endPoint y: 245, distance: 55.4
click at [379, 242] on div "To activate drag with keyboard, press Alt + Enter. Once in keyboard drag state,…" at bounding box center [301, 251] width 564 height 282
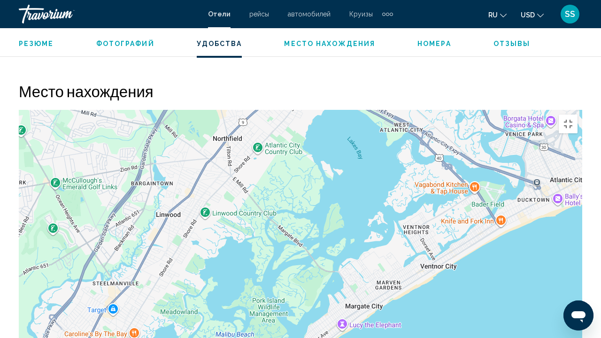
drag, startPoint x: 439, startPoint y: 221, endPoint x: 381, endPoint y: 238, distance: 59.7
click at [382, 238] on div "To activate drag with keyboard, press Alt + Enter. Once in keyboard drag state,…" at bounding box center [301, 251] width 564 height 282
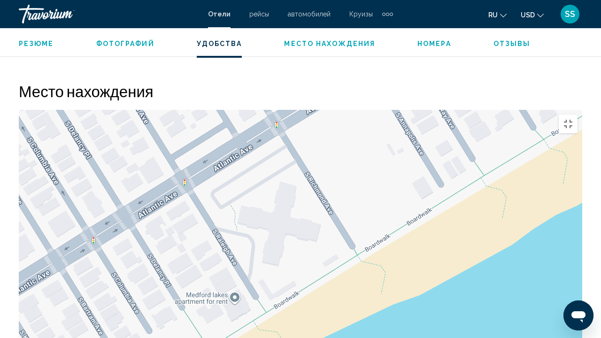
drag, startPoint x: 383, startPoint y: 139, endPoint x: 299, endPoint y: 201, distance: 104.4
click at [300, 201] on div "Main content" at bounding box center [301, 251] width 564 height 282
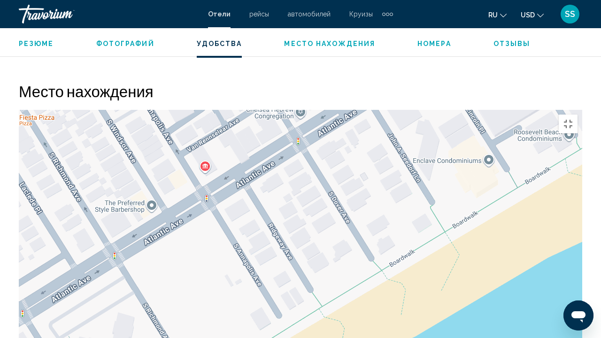
drag, startPoint x: 370, startPoint y: 144, endPoint x: 295, endPoint y: 190, distance: 87.7
click at [296, 189] on div "Main content" at bounding box center [301, 251] width 564 height 282
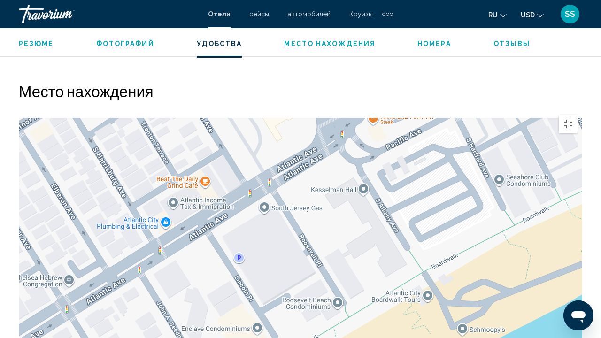
drag, startPoint x: 384, startPoint y: 145, endPoint x: 325, endPoint y: 213, distance: 89.9
click at [325, 213] on div "Main content" at bounding box center [301, 251] width 564 height 282
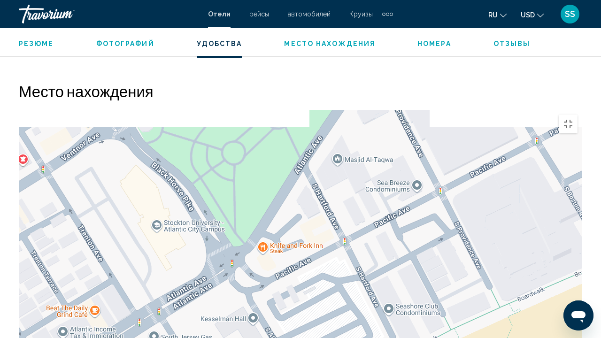
drag, startPoint x: 346, startPoint y: 232, endPoint x: 340, endPoint y: 249, distance: 18.4
click at [341, 248] on div "Main content" at bounding box center [301, 251] width 564 height 282
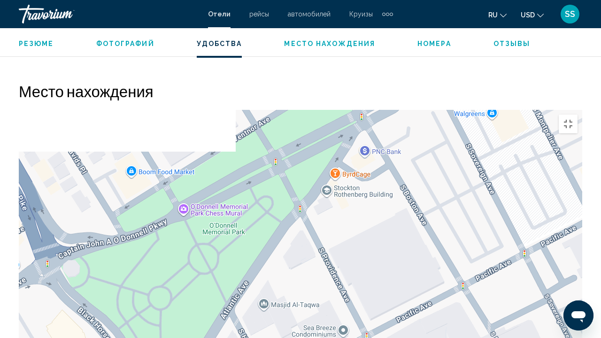
drag, startPoint x: 348, startPoint y: 227, endPoint x: 338, endPoint y: 256, distance: 31.1
click at [338, 256] on div "Main content" at bounding box center [301, 251] width 564 height 282
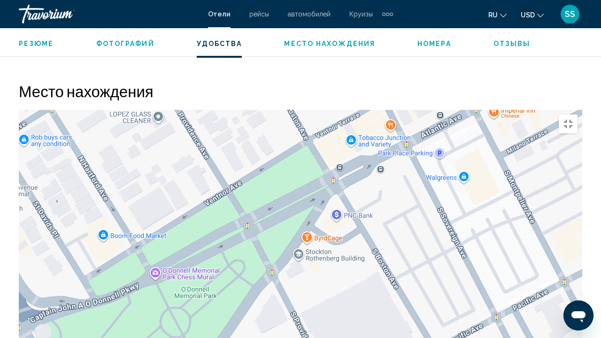
drag, startPoint x: 362, startPoint y: 165, endPoint x: 363, endPoint y: 135, distance: 30.1
click at [364, 140] on div "Main content" at bounding box center [301, 251] width 564 height 282
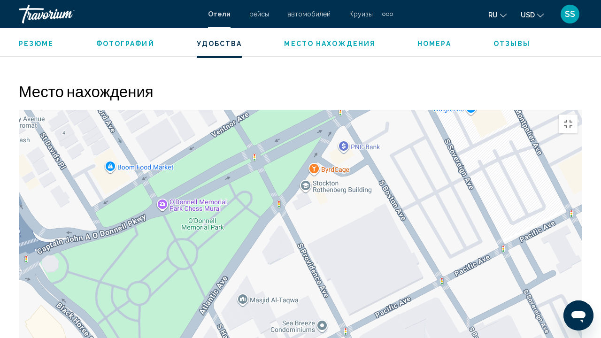
drag, startPoint x: 306, startPoint y: 196, endPoint x: 361, endPoint y: 112, distance: 100.6
click at [360, 117] on div "Main content" at bounding box center [301, 251] width 564 height 282
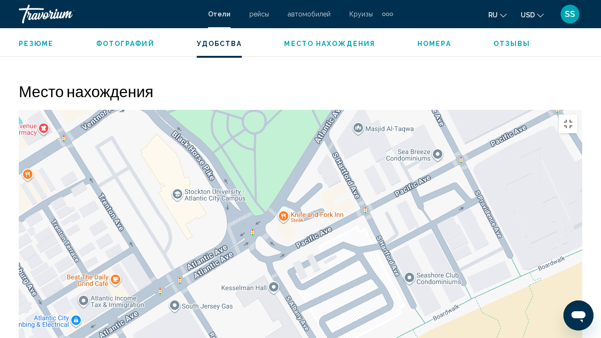
drag, startPoint x: 328, startPoint y: 232, endPoint x: 319, endPoint y: 245, distance: 16.2
click at [319, 245] on div "Main content" at bounding box center [301, 251] width 564 height 282
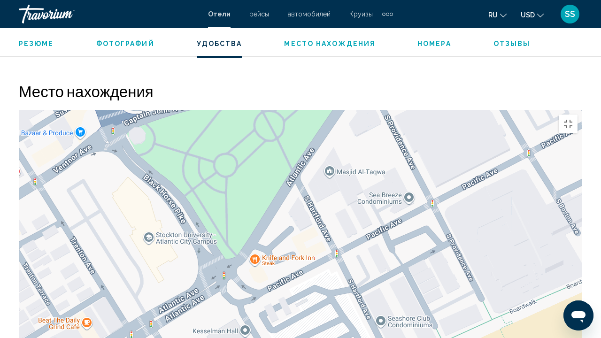
drag, startPoint x: 401, startPoint y: 197, endPoint x: 271, endPoint y: 227, distance: 133.0
click at [278, 226] on div "Main content" at bounding box center [301, 251] width 564 height 282
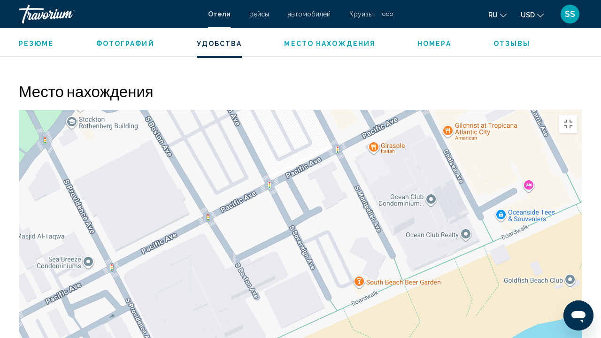
drag, startPoint x: 388, startPoint y: 145, endPoint x: 266, endPoint y: 204, distance: 135.7
click at [268, 202] on div "Main content" at bounding box center [301, 251] width 564 height 282
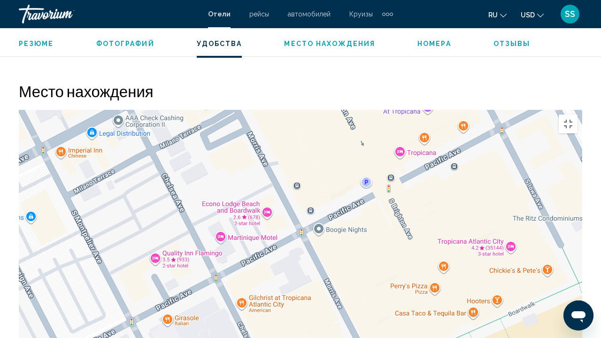
drag, startPoint x: 307, startPoint y: 190, endPoint x: 386, endPoint y: 200, distance: 79.0
click at [386, 200] on div "Main content" at bounding box center [301, 251] width 564 height 282
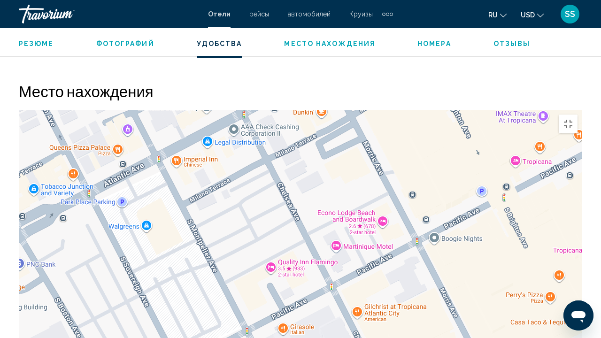
drag, startPoint x: 279, startPoint y: 176, endPoint x: 480, endPoint y: 259, distance: 217.1
click at [482, 255] on div "Main content" at bounding box center [301, 251] width 564 height 282
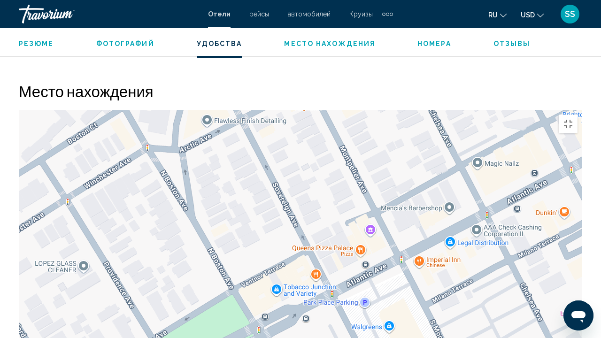
drag, startPoint x: 201, startPoint y: 174, endPoint x: 279, endPoint y: 152, distance: 80.3
click at [278, 152] on div "Main content" at bounding box center [301, 251] width 564 height 282
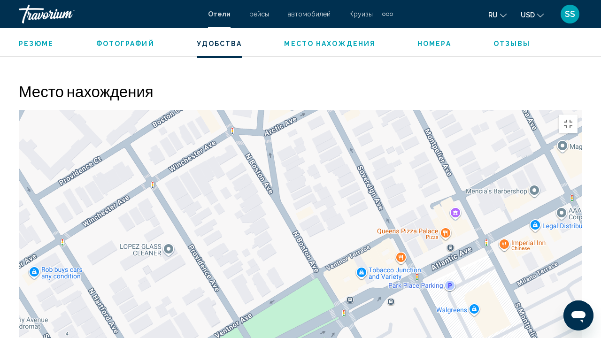
drag, startPoint x: 250, startPoint y: 183, endPoint x: 267, endPoint y: 143, distance: 43.6
click at [267, 151] on div "Main content" at bounding box center [301, 251] width 564 height 282
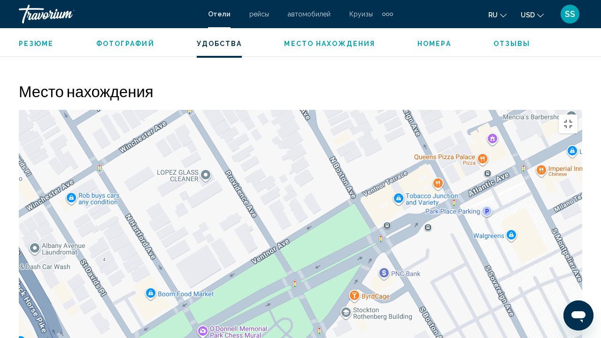
drag, startPoint x: 246, startPoint y: 169, endPoint x: 273, endPoint y: 133, distance: 45.2
click at [273, 134] on div "Main content" at bounding box center [301, 251] width 564 height 282
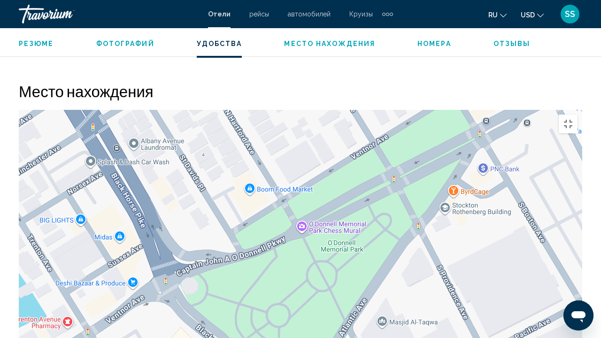
drag, startPoint x: 277, startPoint y: 148, endPoint x: 303, endPoint y: 132, distance: 31.0
click at [303, 132] on div "Main content" at bounding box center [301, 251] width 564 height 282
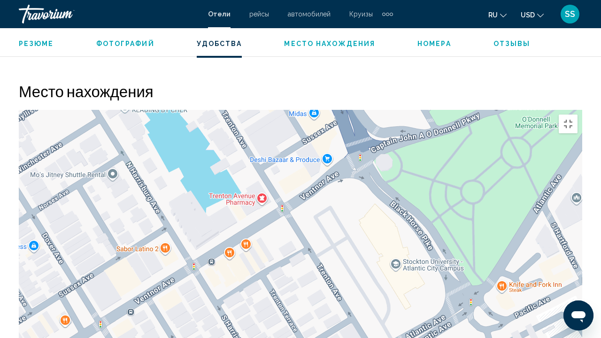
drag, startPoint x: 277, startPoint y: 212, endPoint x: 342, endPoint y: 170, distance: 77.5
click at [342, 170] on div "Main content" at bounding box center [301, 251] width 564 height 282
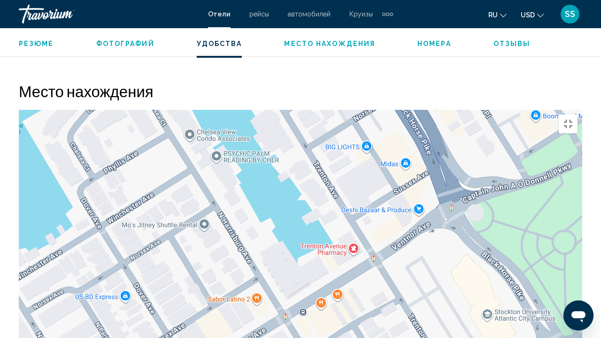
drag, startPoint x: 365, startPoint y: 181, endPoint x: 428, endPoint y: 262, distance: 102.3
click at [428, 262] on div "Main content" at bounding box center [301, 251] width 564 height 282
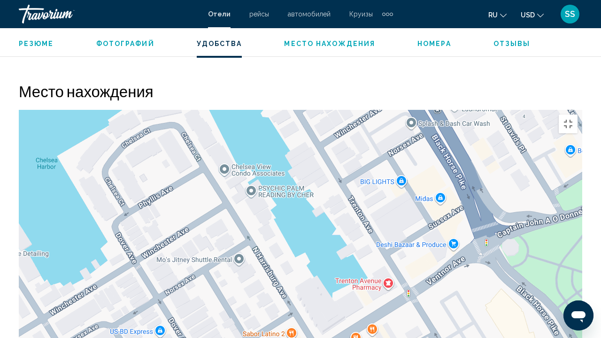
click at [378, 175] on div "Main content" at bounding box center [301, 251] width 564 height 282
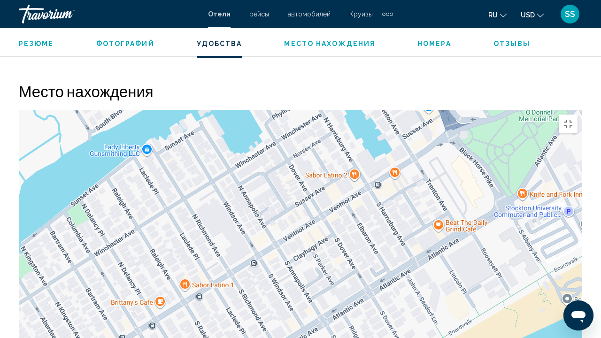
drag, startPoint x: 438, startPoint y: 205, endPoint x: 410, endPoint y: 84, distance: 124.4
click at [410, 110] on div "Main content" at bounding box center [301, 251] width 564 height 282
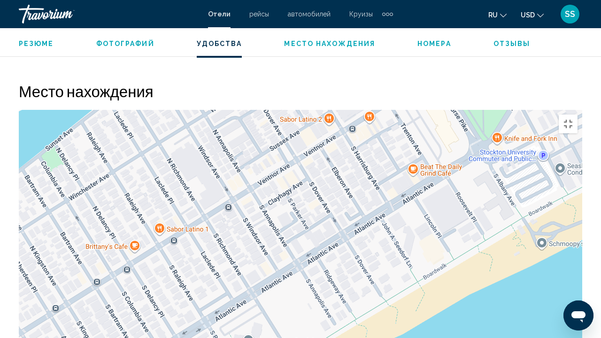
drag, startPoint x: 451, startPoint y: 179, endPoint x: 425, endPoint y: 136, distance: 49.9
click at [425, 137] on div "Main content" at bounding box center [301, 251] width 564 height 282
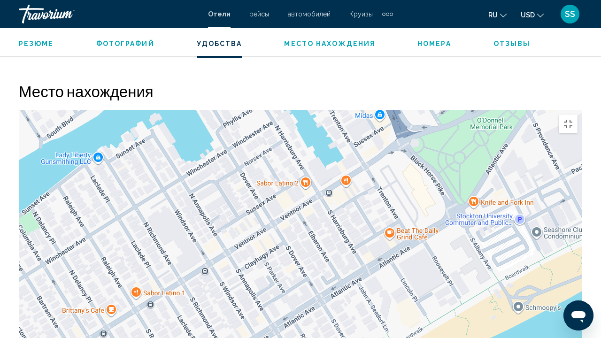
drag, startPoint x: 374, startPoint y: 166, endPoint x: 374, endPoint y: 244, distance: 77.5
click at [370, 267] on div "Main content" at bounding box center [301, 251] width 564 height 282
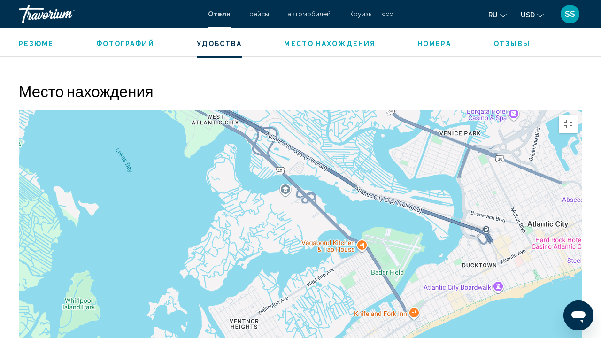
drag, startPoint x: 383, startPoint y: 62, endPoint x: 400, endPoint y: 205, distance: 143.7
click at [400, 205] on div "Main content" at bounding box center [301, 251] width 564 height 282
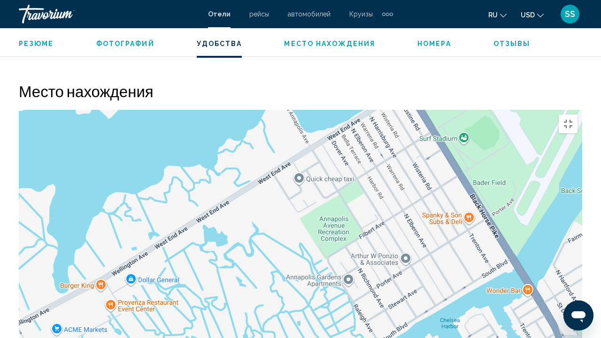
drag, startPoint x: 356, startPoint y: 258, endPoint x: 356, endPoint y: 178, distance: 80.3
click at [356, 179] on div "Main content" at bounding box center [301, 251] width 564 height 282
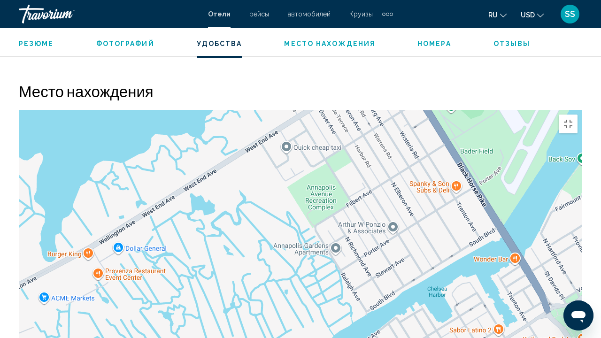
drag, startPoint x: 366, startPoint y: 202, endPoint x: 342, endPoint y: 120, distance: 85.0
click at [342, 124] on div "Main content" at bounding box center [301, 251] width 564 height 282
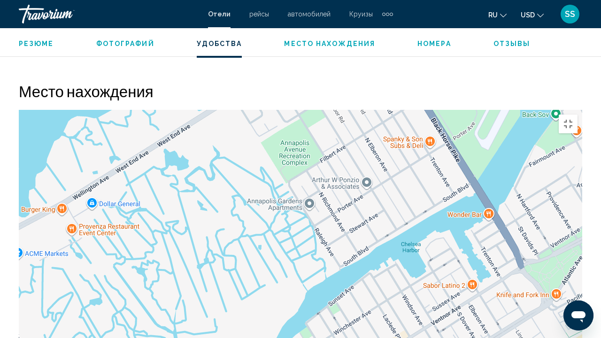
drag, startPoint x: 402, startPoint y: 162, endPoint x: 446, endPoint y: 325, distance: 168.8
click at [446, 279] on div "Main content" at bounding box center [301, 251] width 564 height 282
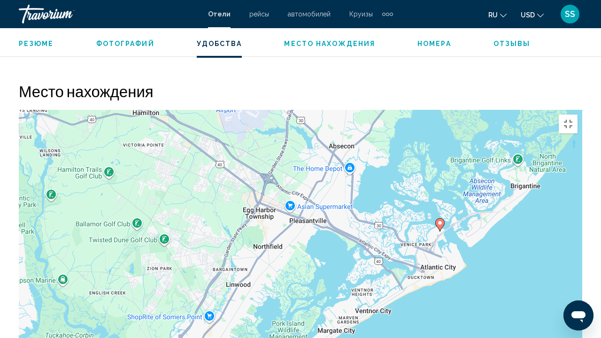
drag, startPoint x: 270, startPoint y: 113, endPoint x: 310, endPoint y: 188, distance: 85.3
click at [310, 186] on div "To activate drag with keyboard, press Alt + Enter. Once in keyboard drag state,…" at bounding box center [301, 251] width 564 height 282
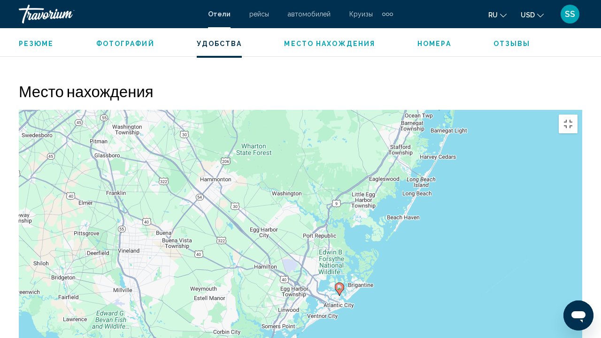
drag, startPoint x: 231, startPoint y: 94, endPoint x: 235, endPoint y: 173, distance: 78.5
click at [235, 173] on div "To activate drag with keyboard, press Alt + Enter. Once in keyboard drag state,…" at bounding box center [301, 251] width 564 height 282
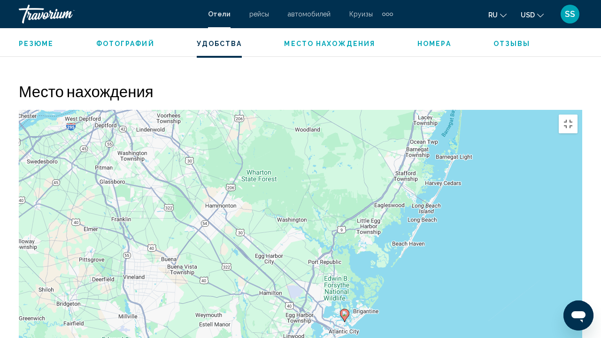
drag, startPoint x: 237, startPoint y: 161, endPoint x: 244, endPoint y: 202, distance: 42.4
click at [245, 202] on div "To activate drag with keyboard, press Alt + Enter. Once in keyboard drag state,…" at bounding box center [301, 251] width 564 height 282
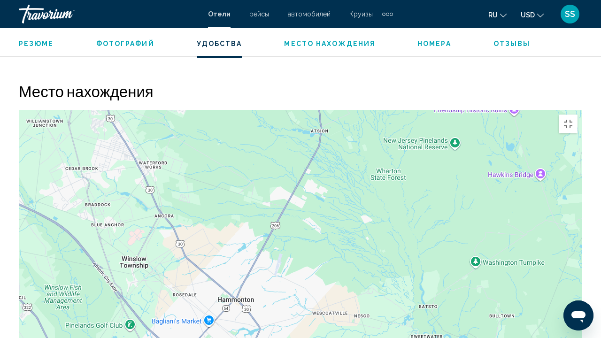
drag, startPoint x: 217, startPoint y: 105, endPoint x: 226, endPoint y: 247, distance: 142.6
click at [227, 247] on div "Main content" at bounding box center [301, 251] width 564 height 282
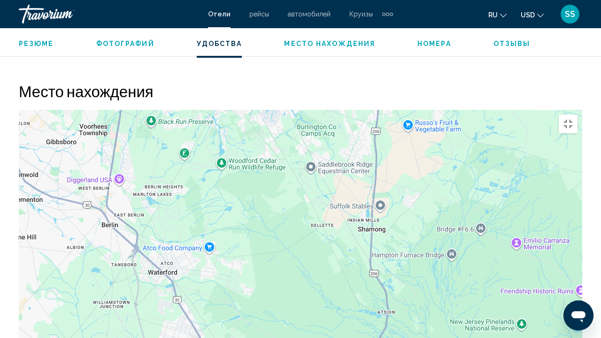
drag, startPoint x: 223, startPoint y: 155, endPoint x: 279, endPoint y: 272, distance: 130.7
click at [279, 272] on div "Main content" at bounding box center [301, 251] width 564 height 282
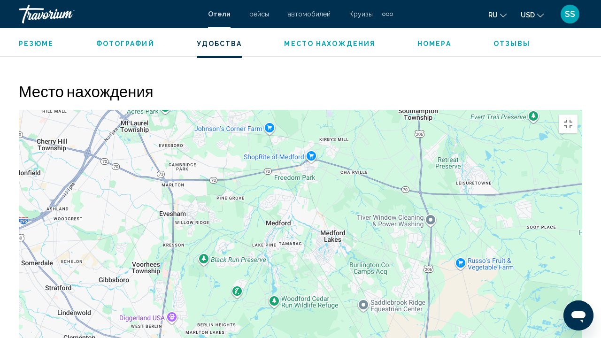
drag, startPoint x: 195, startPoint y: 105, endPoint x: 252, endPoint y: 243, distance: 149.1
click at [252, 243] on div "Main content" at bounding box center [301, 251] width 564 height 282
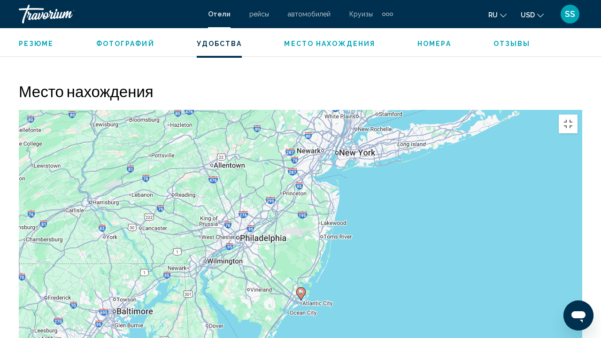
drag, startPoint x: 265, startPoint y: 269, endPoint x: 270, endPoint y: 203, distance: 65.9
click at [271, 204] on div "To activate drag with keyboard, press Alt + Enter. Once in keyboard drag state,…" at bounding box center [301, 251] width 564 height 282
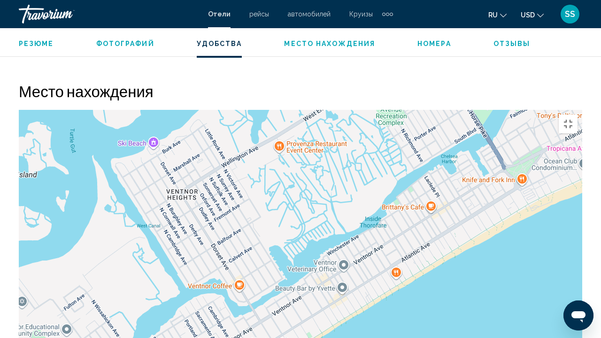
drag, startPoint x: 419, startPoint y: 189, endPoint x: 382, endPoint y: 196, distance: 37.4
click at [382, 196] on div "Main content" at bounding box center [301, 251] width 564 height 282
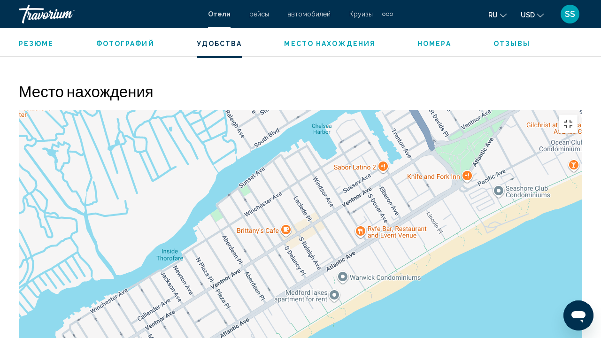
click at [578, 115] on button "Toggle fullscreen view" at bounding box center [568, 124] width 19 height 19
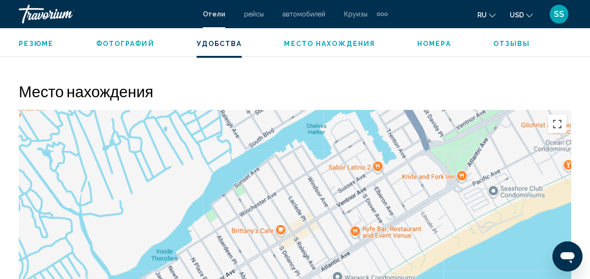
drag, startPoint x: 554, startPoint y: 122, endPoint x: 556, endPoint y: 157, distance: 34.8
click at [554, 122] on button "Toggle fullscreen view" at bounding box center [557, 124] width 19 height 19
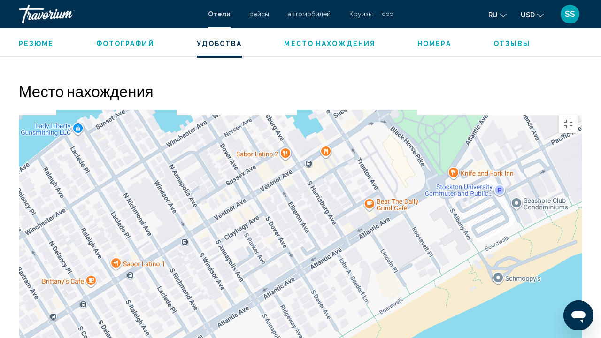
drag, startPoint x: 448, startPoint y: 158, endPoint x: 383, endPoint y: 240, distance: 104.3
click at [383, 239] on div "Main content" at bounding box center [301, 251] width 564 height 282
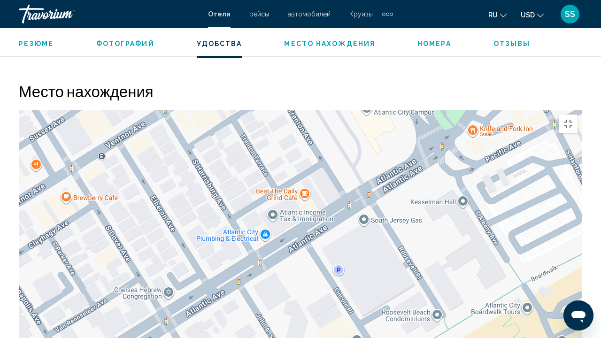
drag, startPoint x: 320, startPoint y: 195, endPoint x: 332, endPoint y: 134, distance: 62.7
click at [332, 135] on div "Main content" at bounding box center [301, 251] width 564 height 282
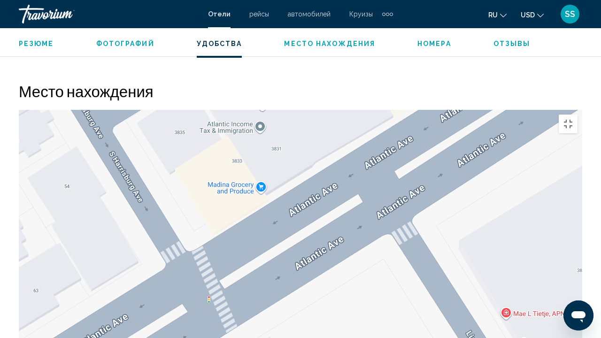
drag, startPoint x: 409, startPoint y: 257, endPoint x: 350, endPoint y: 135, distance: 134.9
click at [353, 144] on div "Main content" at bounding box center [301, 251] width 564 height 282
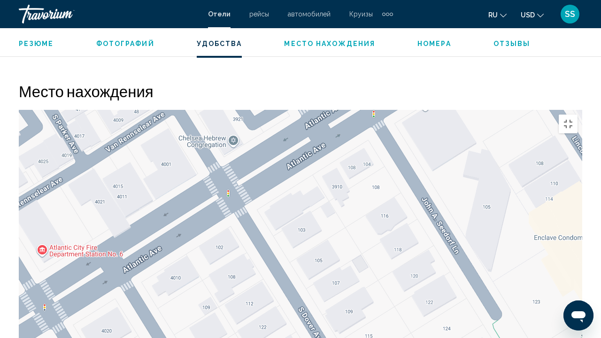
drag, startPoint x: 440, startPoint y: 182, endPoint x: 484, endPoint y: 94, distance: 98.7
click at [485, 110] on div "Main content" at bounding box center [301, 251] width 564 height 282
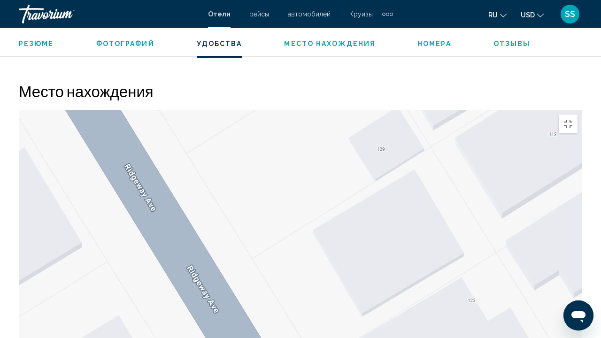
drag, startPoint x: 367, startPoint y: 158, endPoint x: 392, endPoint y: 246, distance: 91.9
click at [392, 246] on div "Main content" at bounding box center [301, 251] width 564 height 282
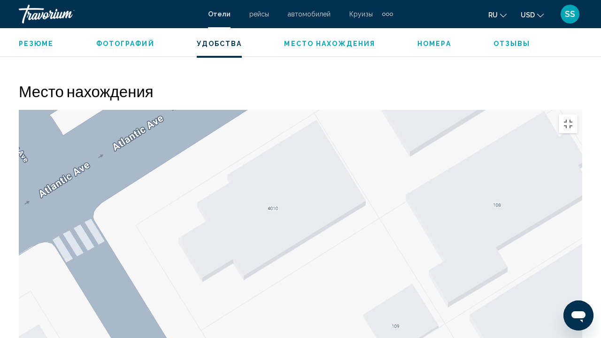
drag, startPoint x: 385, startPoint y: 147, endPoint x: 315, endPoint y: 232, distance: 110.5
click at [317, 232] on div "Main content" at bounding box center [301, 251] width 564 height 282
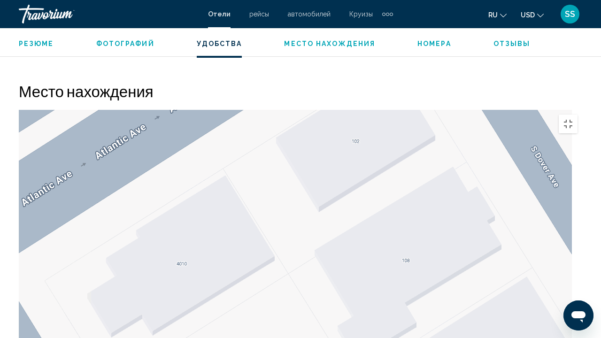
drag, startPoint x: 351, startPoint y: 133, endPoint x: 333, endPoint y: 159, distance: 31.4
click at [333, 159] on div "Main content" at bounding box center [301, 251] width 564 height 282
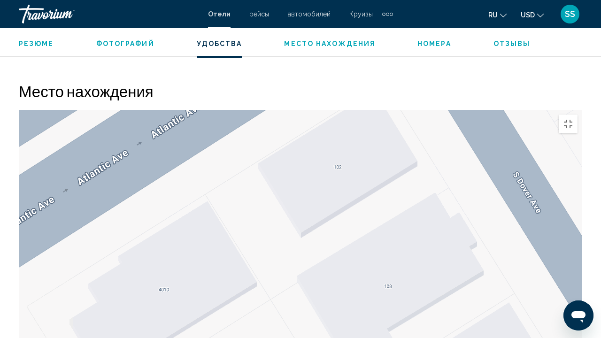
drag, startPoint x: 390, startPoint y: 155, endPoint x: 378, endPoint y: 246, distance: 91.9
click at [378, 246] on div "Main content" at bounding box center [301, 251] width 564 height 282
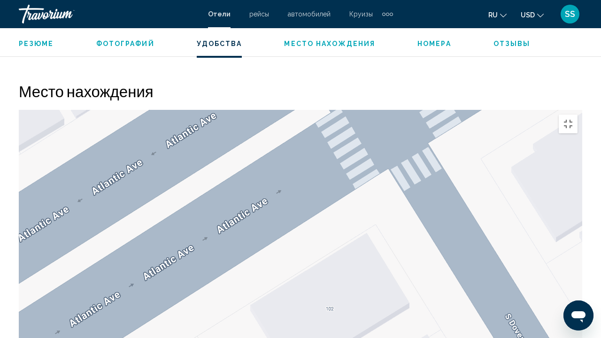
drag, startPoint x: 346, startPoint y: 165, endPoint x: 349, endPoint y: 207, distance: 41.5
click at [349, 207] on div "Main content" at bounding box center [301, 251] width 564 height 282
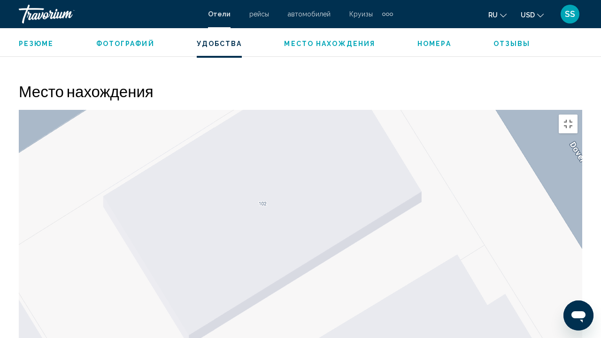
drag, startPoint x: 383, startPoint y: 204, endPoint x: 335, endPoint y: 56, distance: 155.8
click at [334, 110] on div "Main content" at bounding box center [301, 251] width 564 height 282
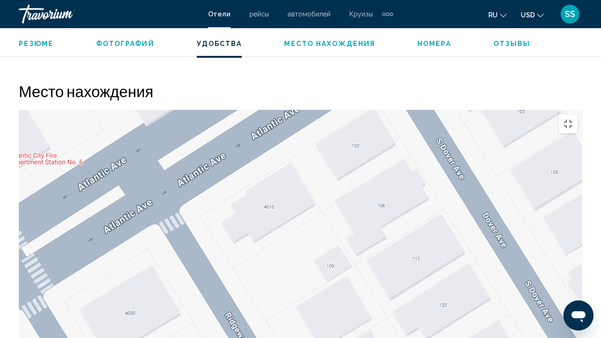
drag, startPoint x: 420, startPoint y: 177, endPoint x: 400, endPoint y: 121, distance: 60.0
click at [400, 121] on div "Main content" at bounding box center [301, 251] width 564 height 282
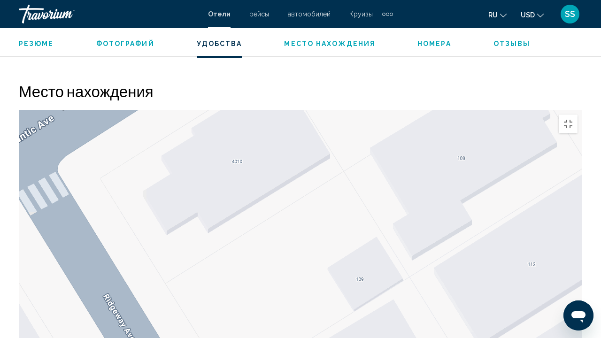
drag, startPoint x: 371, startPoint y: 150, endPoint x: 336, endPoint y: 265, distance: 120.8
click at [336, 263] on div "Main content" at bounding box center [301, 251] width 564 height 282
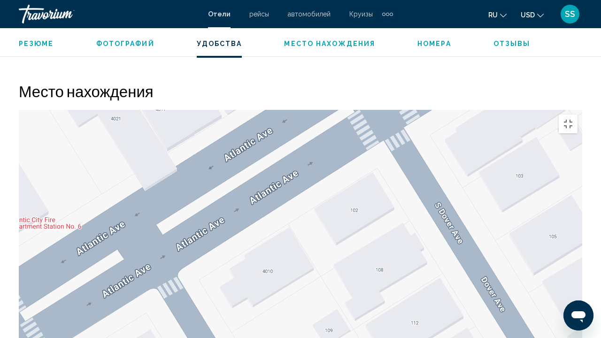
drag, startPoint x: 388, startPoint y: 201, endPoint x: 395, endPoint y: 170, distance: 30.8
click at [395, 178] on div "Main content" at bounding box center [301, 251] width 564 height 282
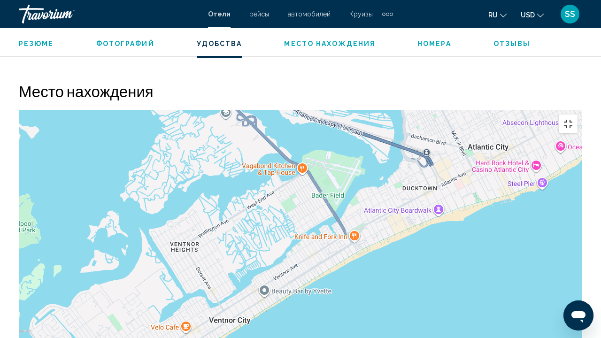
click at [578, 115] on button "Toggle fullscreen view" at bounding box center [568, 124] width 19 height 19
